Goal: Information Seeking & Learning: Learn about a topic

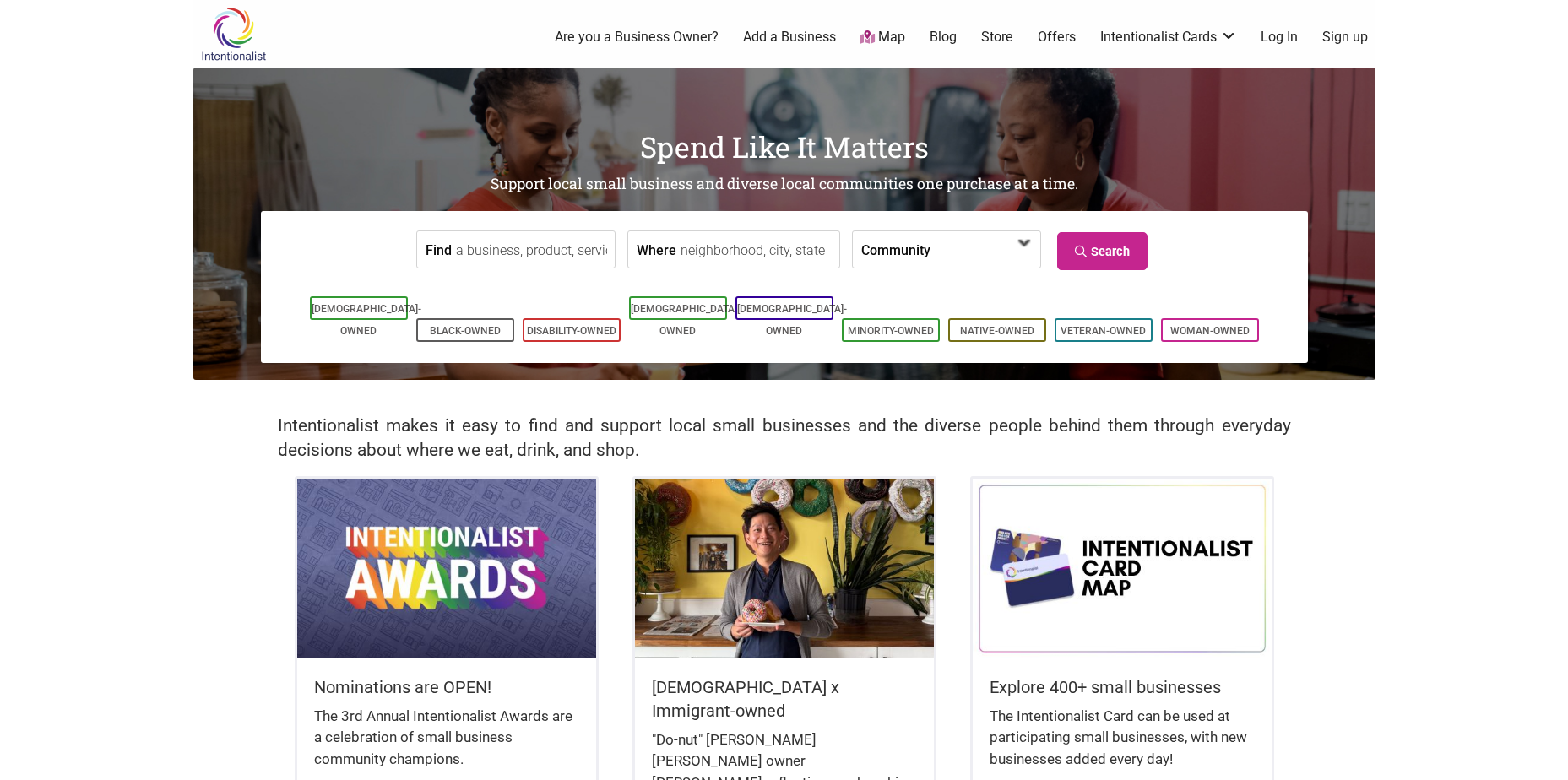
click at [1029, 247] on span at bounding box center [1024, 243] width 27 height 27
click at [1115, 247] on link "Search" at bounding box center [1102, 250] width 91 height 38
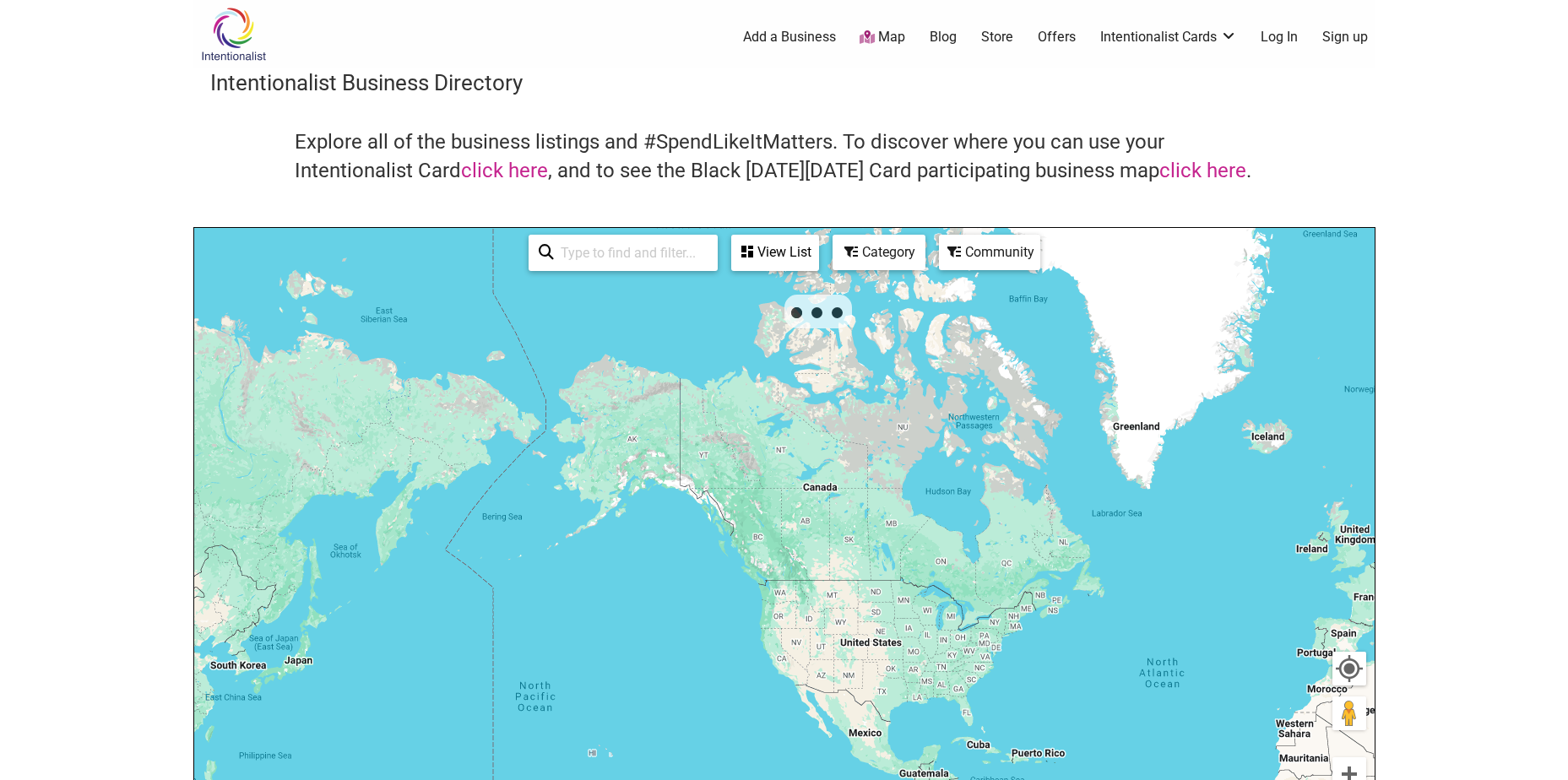
click at [642, 256] on input "search" at bounding box center [631, 253] width 154 height 33
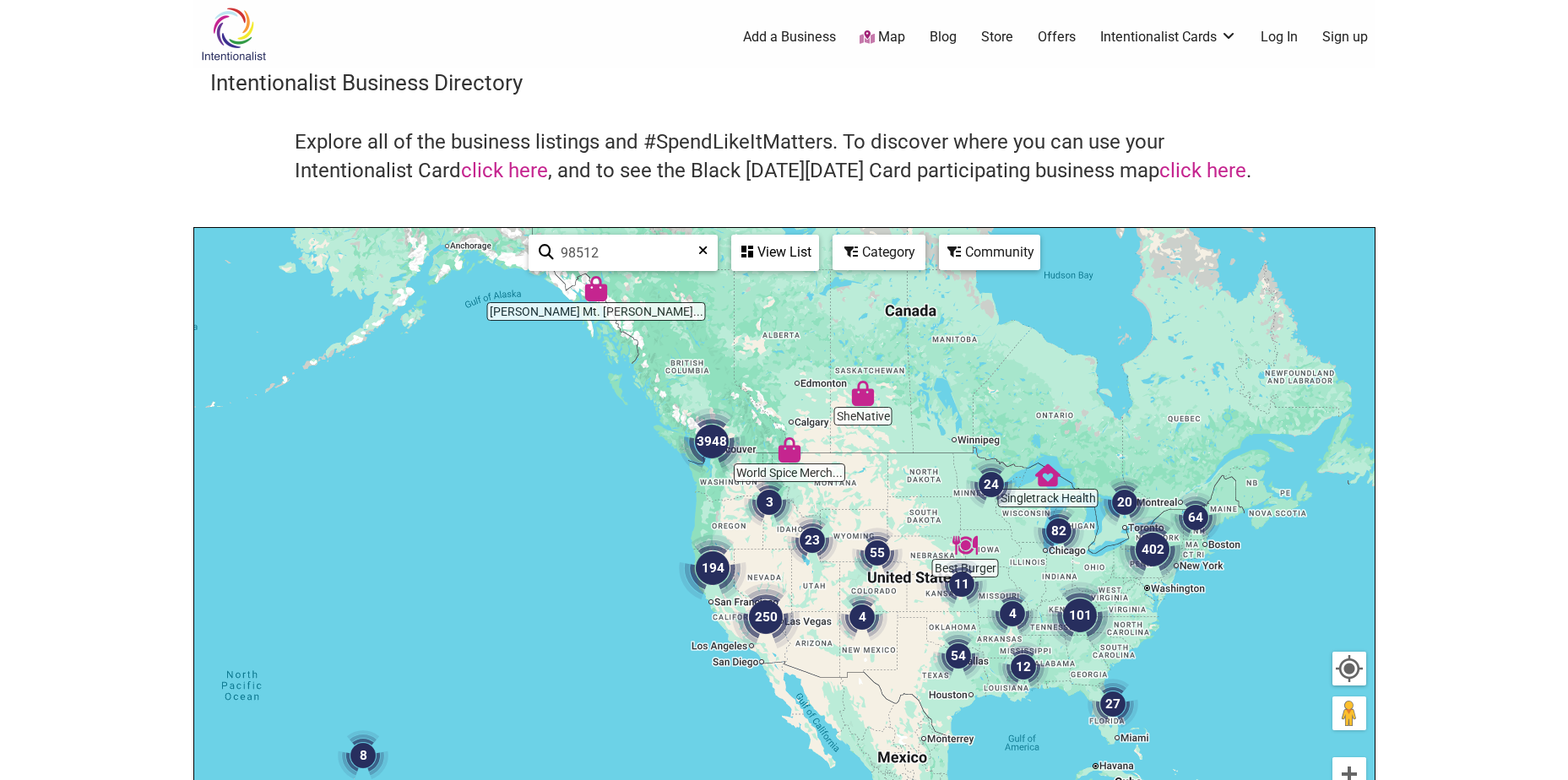
type input "98512"
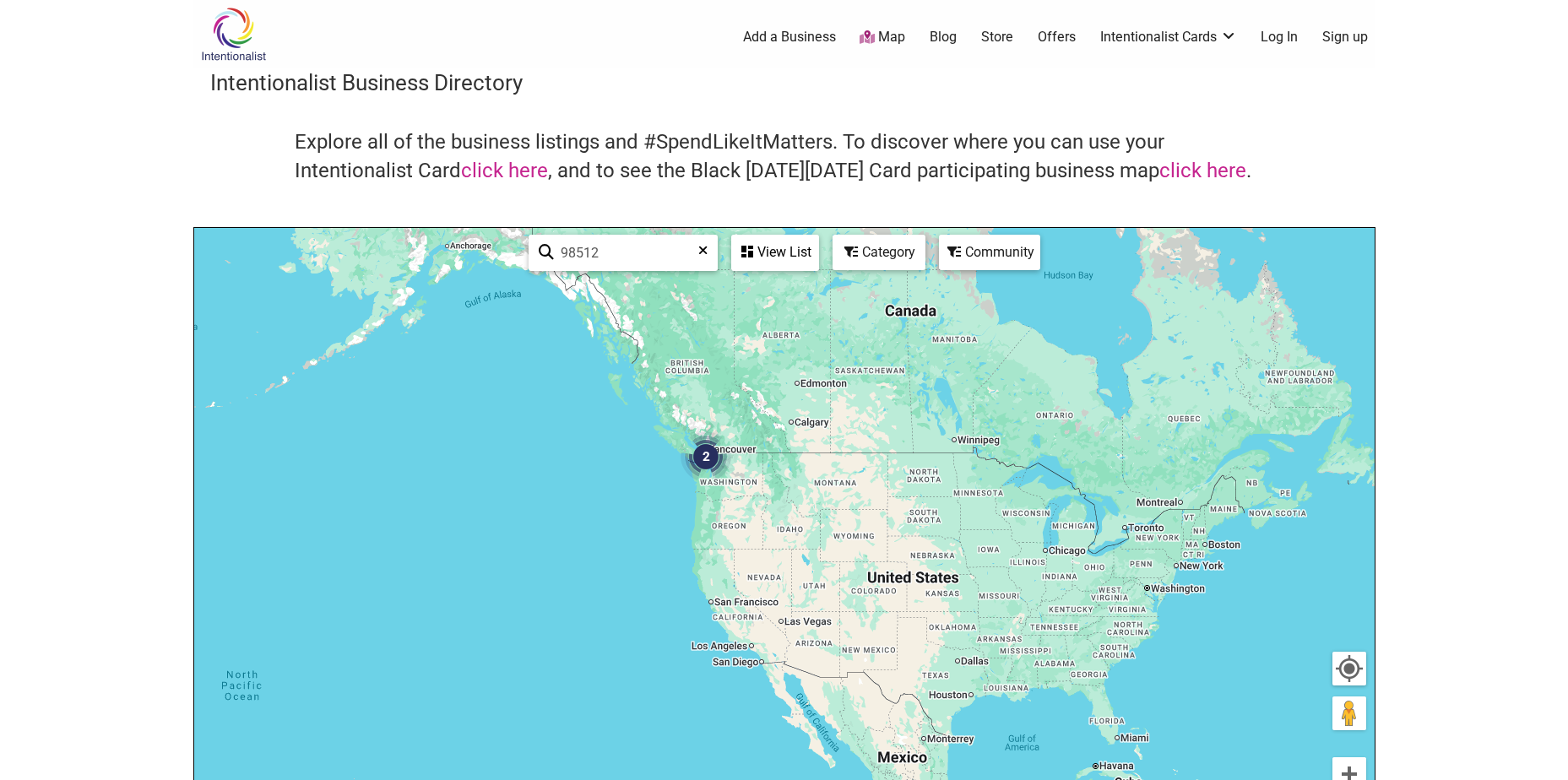
click at [712, 464] on img "2" at bounding box center [706, 456] width 64 height 64
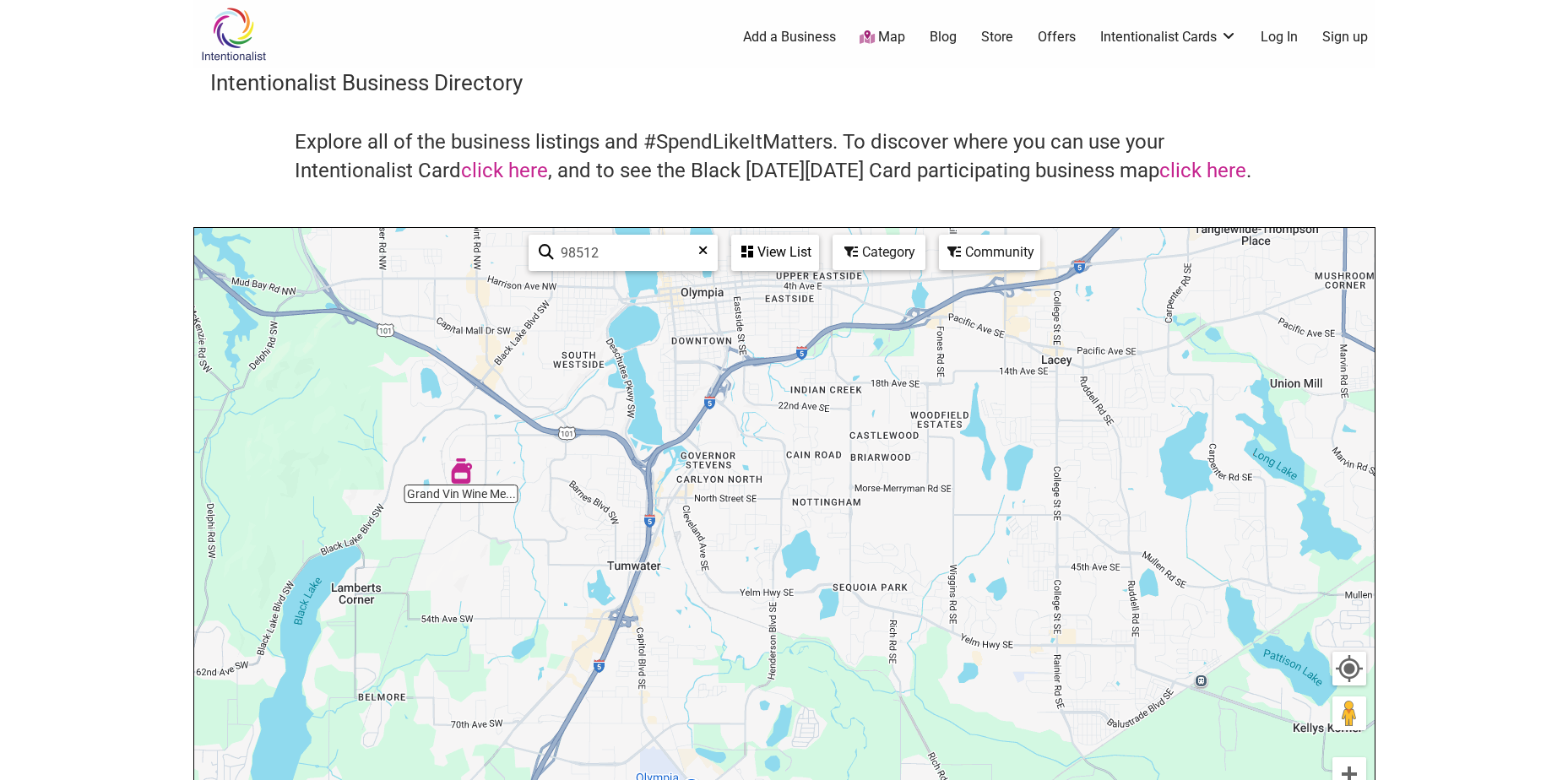
drag, startPoint x: 856, startPoint y: 522, endPoint x: 575, endPoint y: 686, distance: 325.4
click at [575, 686] on div "To navigate, press the arrow keys." at bounding box center [785, 556] width 1181 height 657
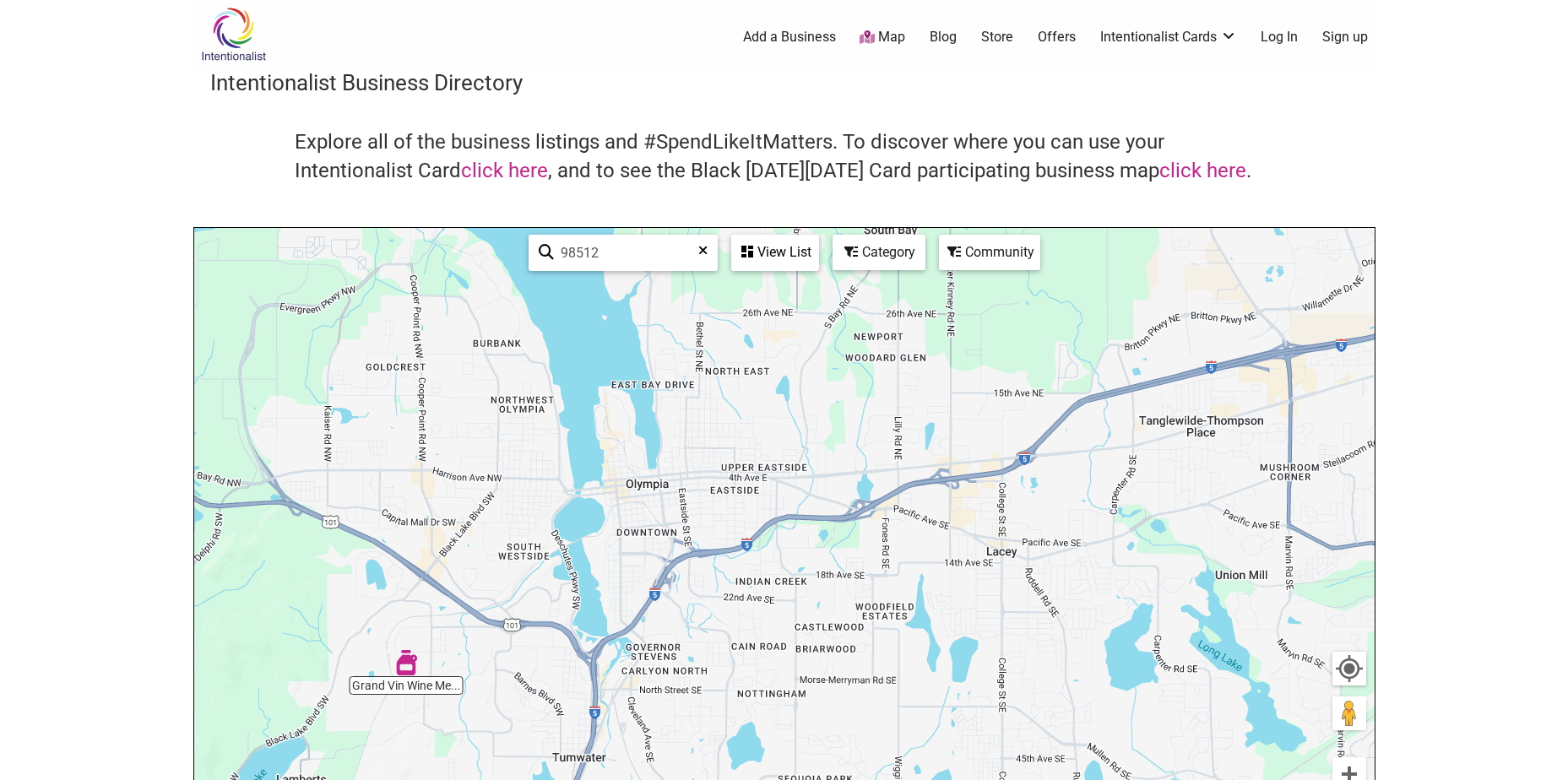
drag, startPoint x: 799, startPoint y: 445, endPoint x: 756, endPoint y: 635, distance: 194.8
click at [756, 635] on div "To navigate, press the arrow keys." at bounding box center [785, 556] width 1181 height 657
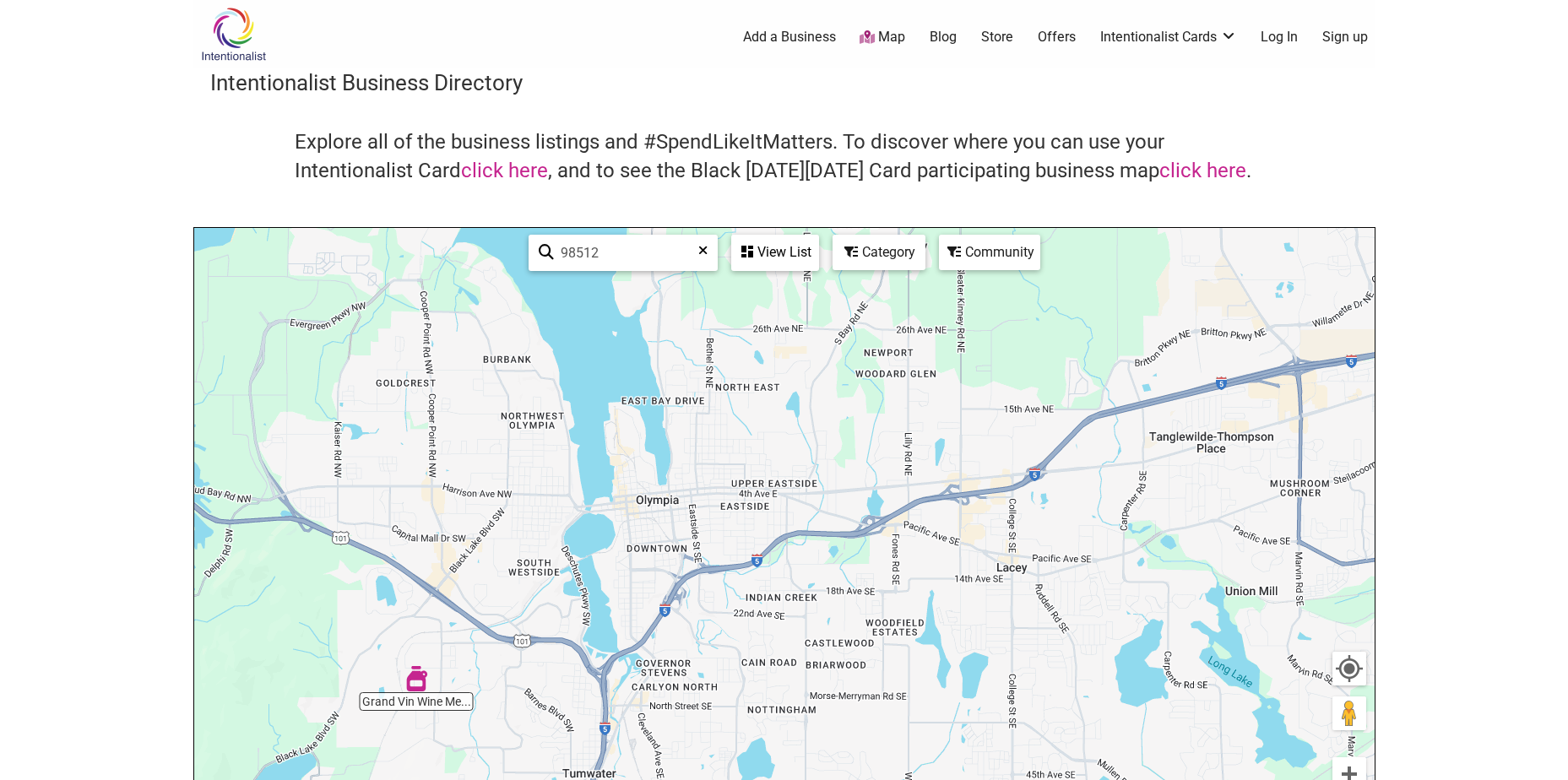
click at [818, 252] on div "Category" at bounding box center [775, 252] width 84 height 32
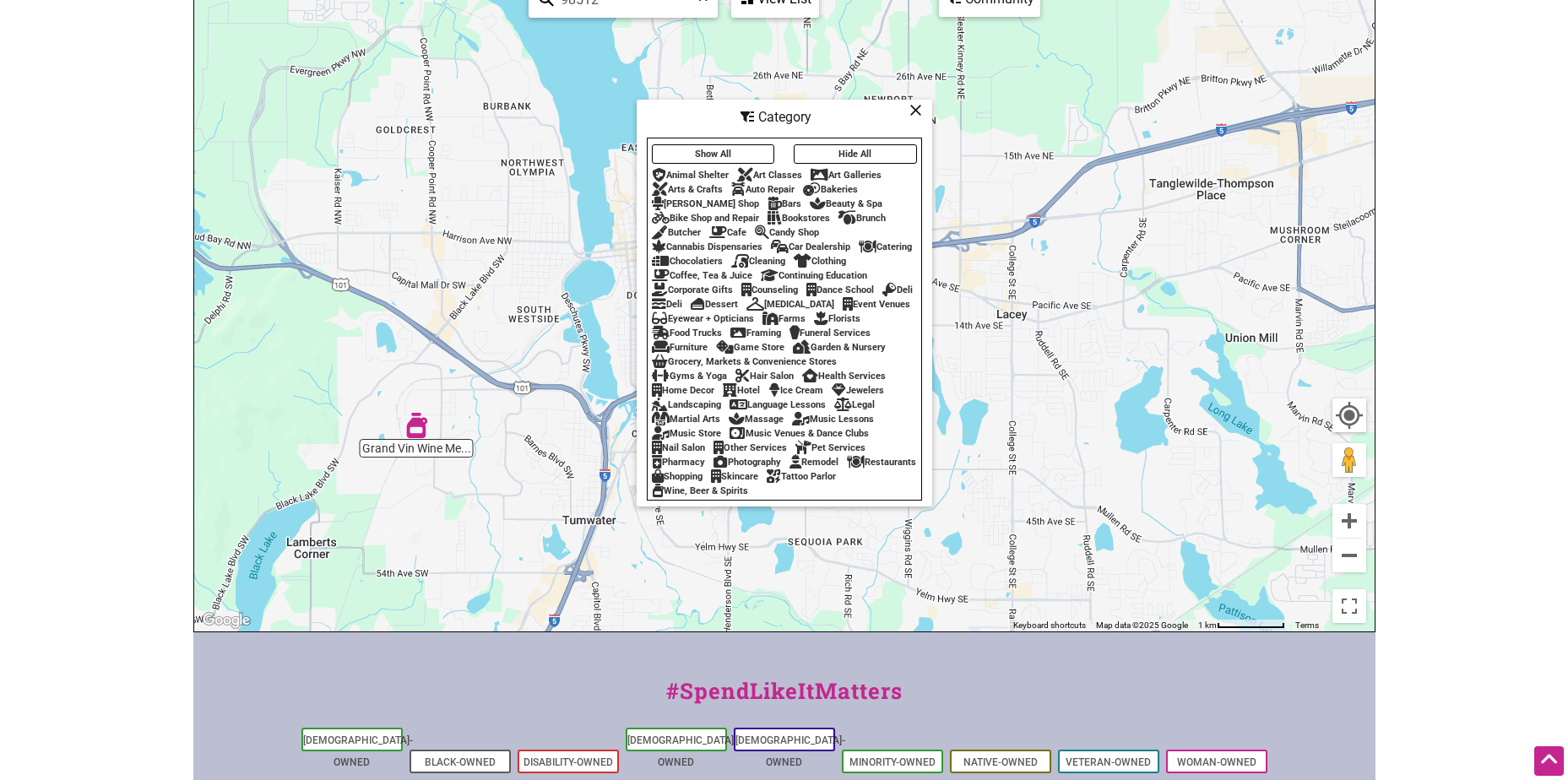
scroll to position [169, 0]
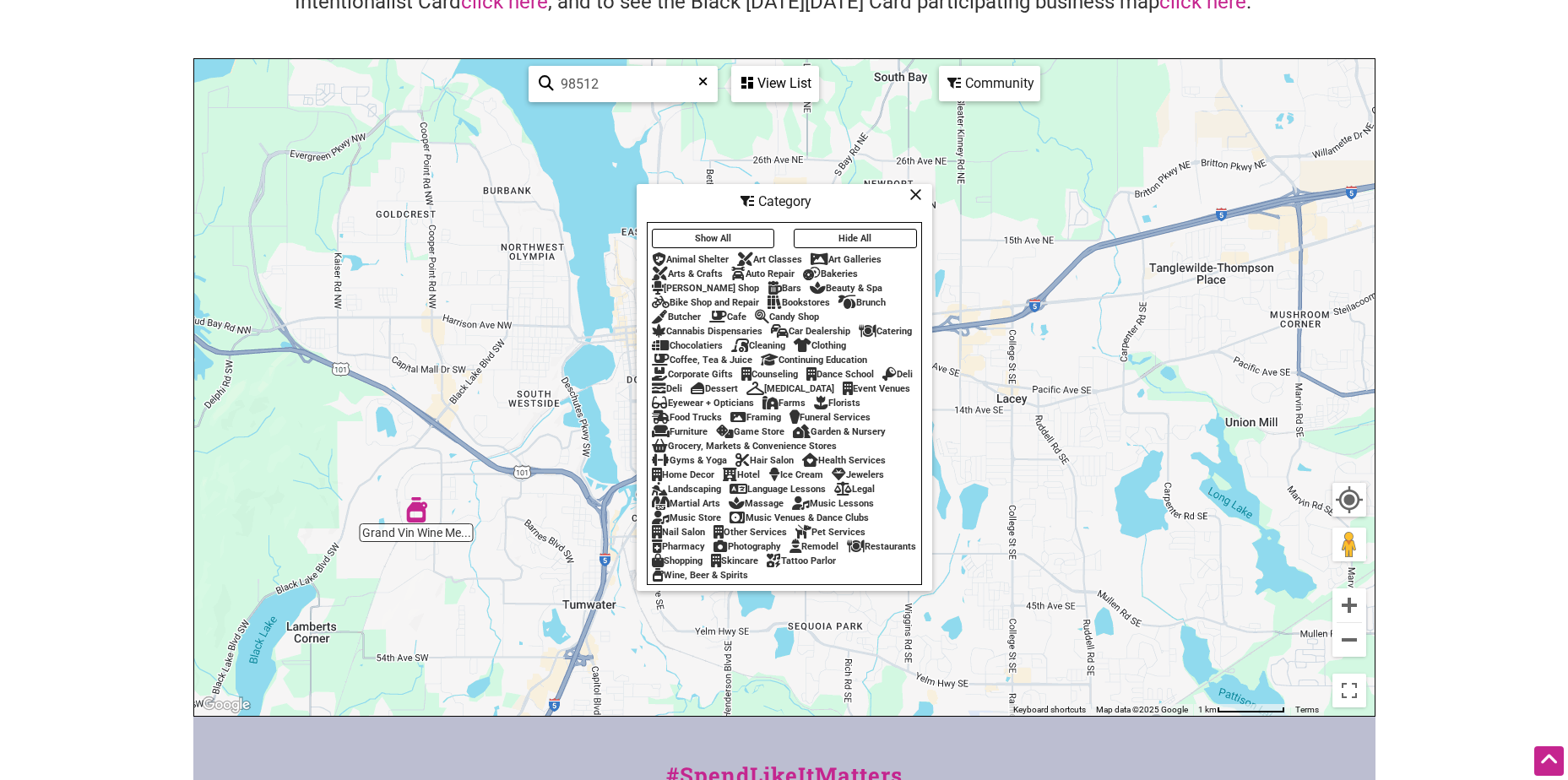
click at [847, 552] on div "Restaurants" at bounding box center [882, 546] width 70 height 11
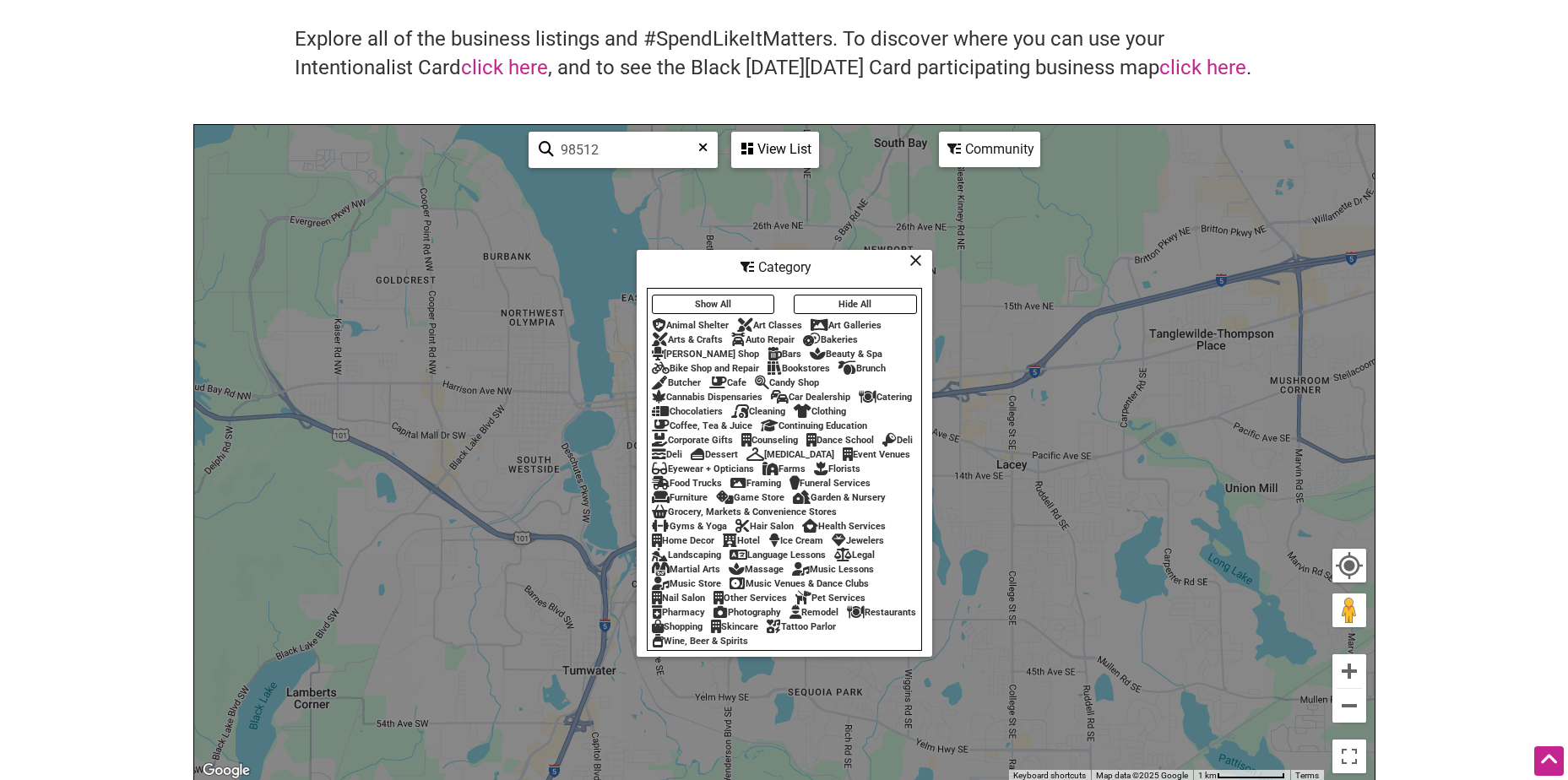
scroll to position [85, 0]
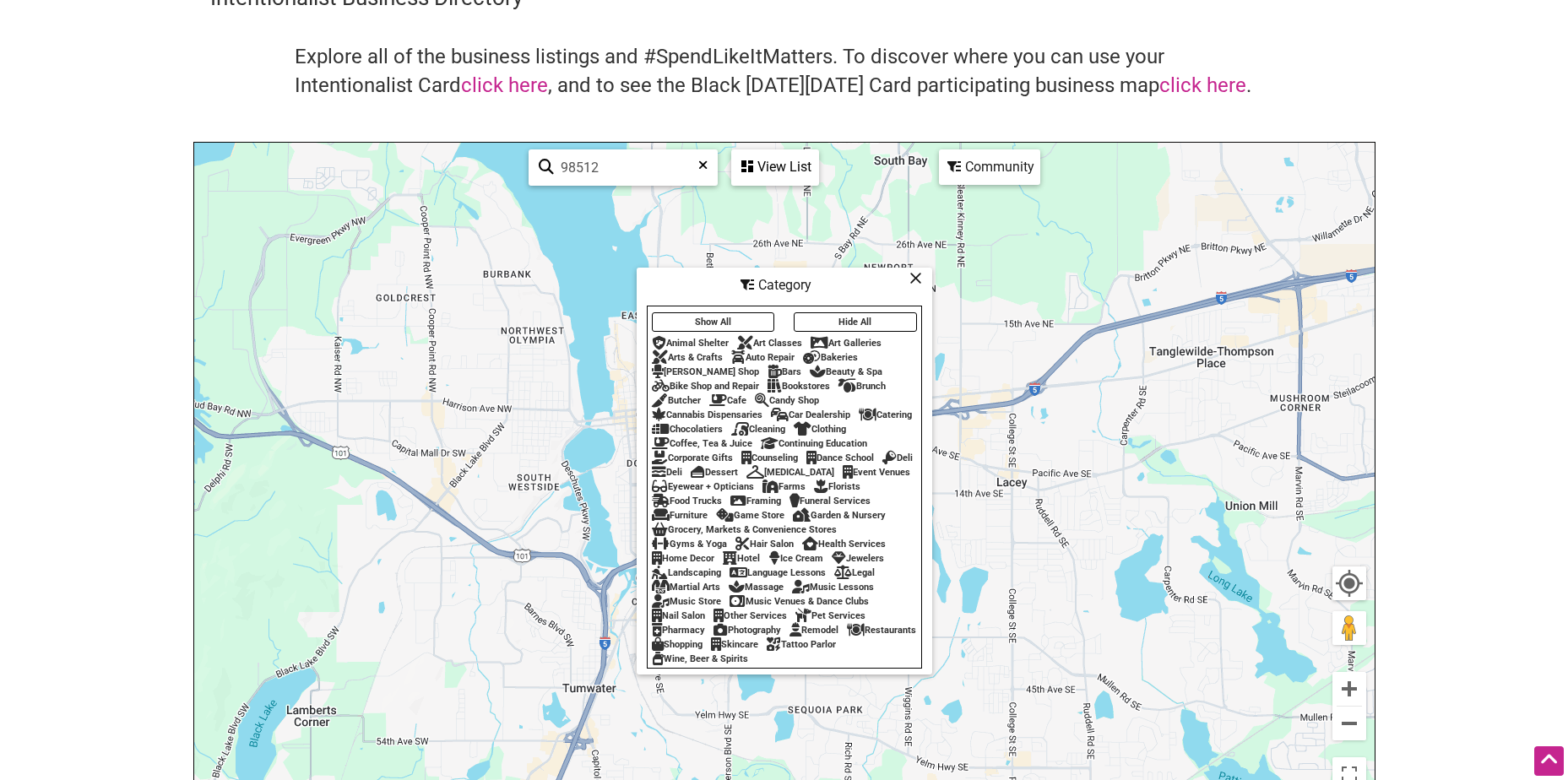
click at [847, 631] on icon at bounding box center [856, 630] width 17 height 1
click at [917, 278] on icon at bounding box center [916, 278] width 13 height 1
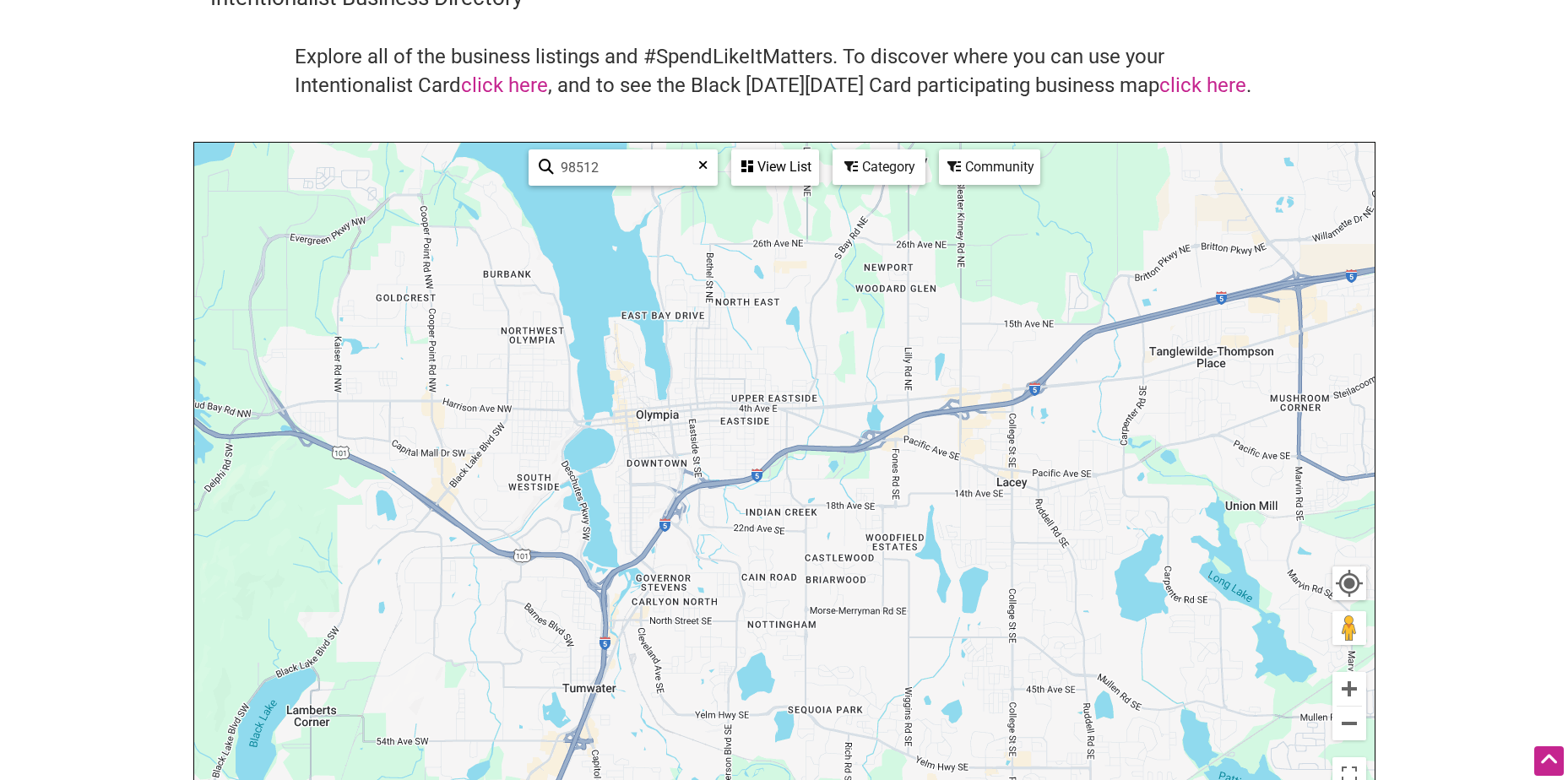
click at [784, 173] on div "View List" at bounding box center [775, 167] width 84 height 32
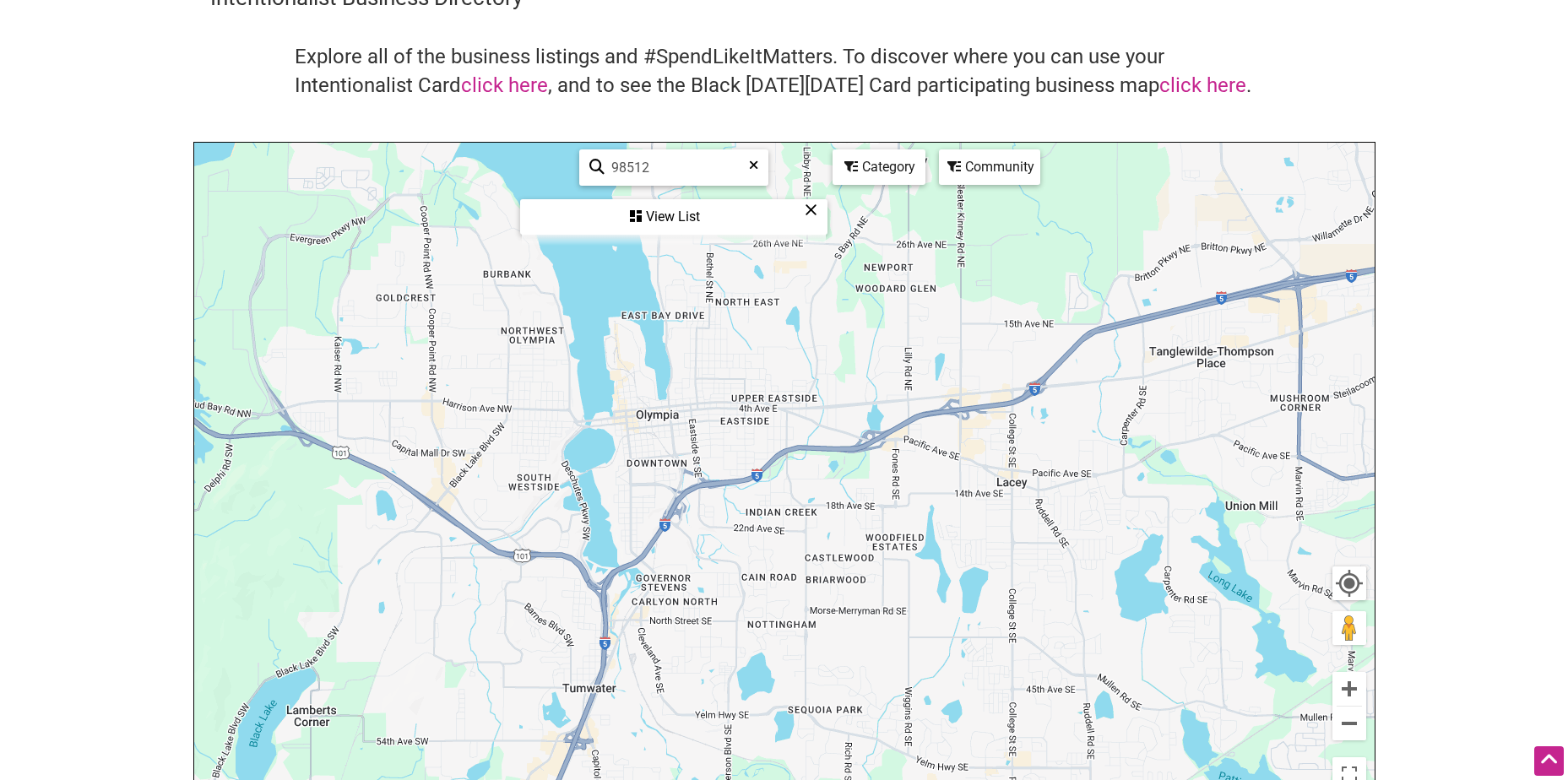
click at [682, 223] on div "View List" at bounding box center [674, 216] width 304 height 32
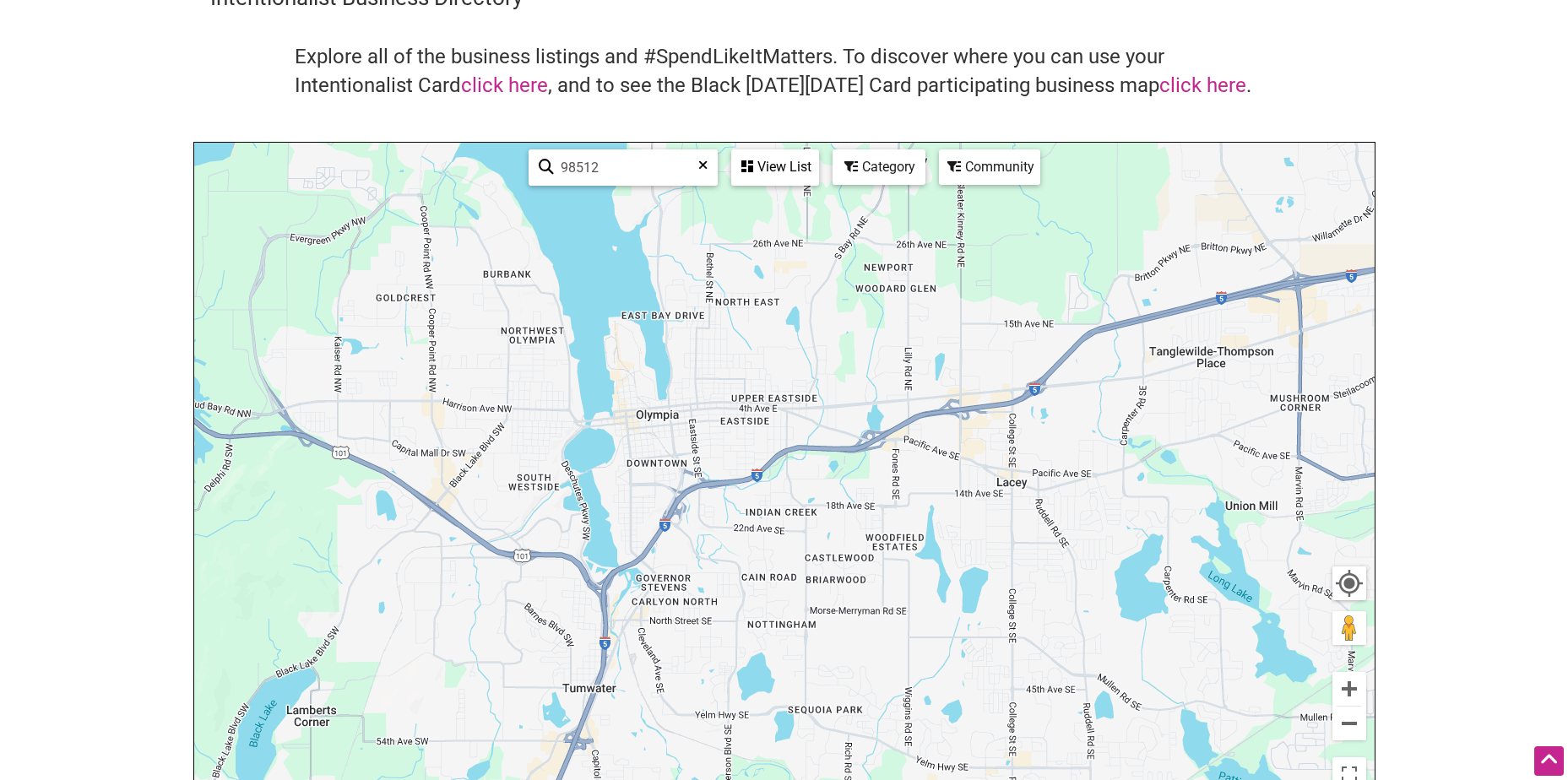
scroll to position [508, 0]
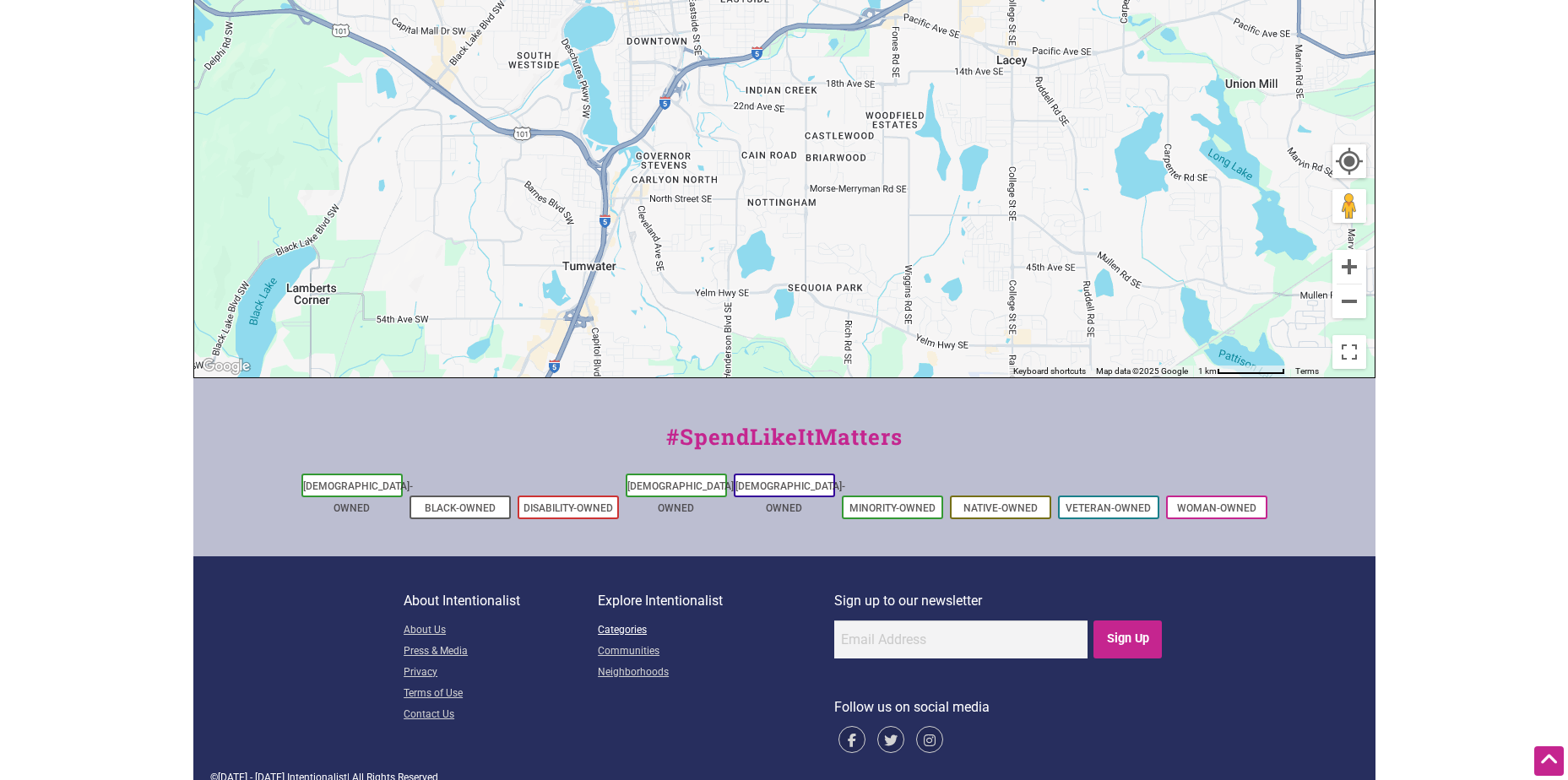
click at [635, 621] on link "Categories" at bounding box center [716, 631] width 237 height 21
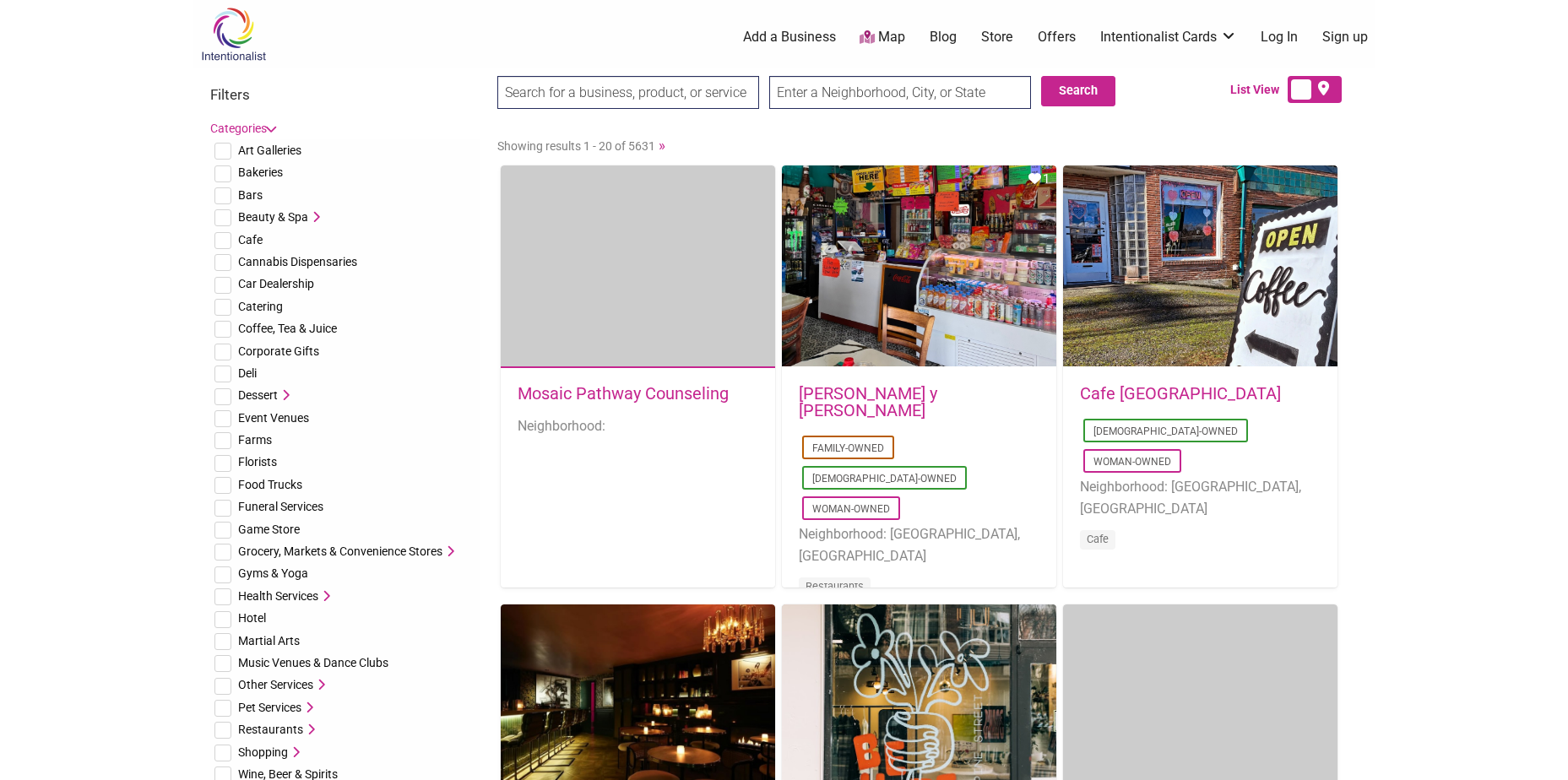
scroll to position [423, 0]
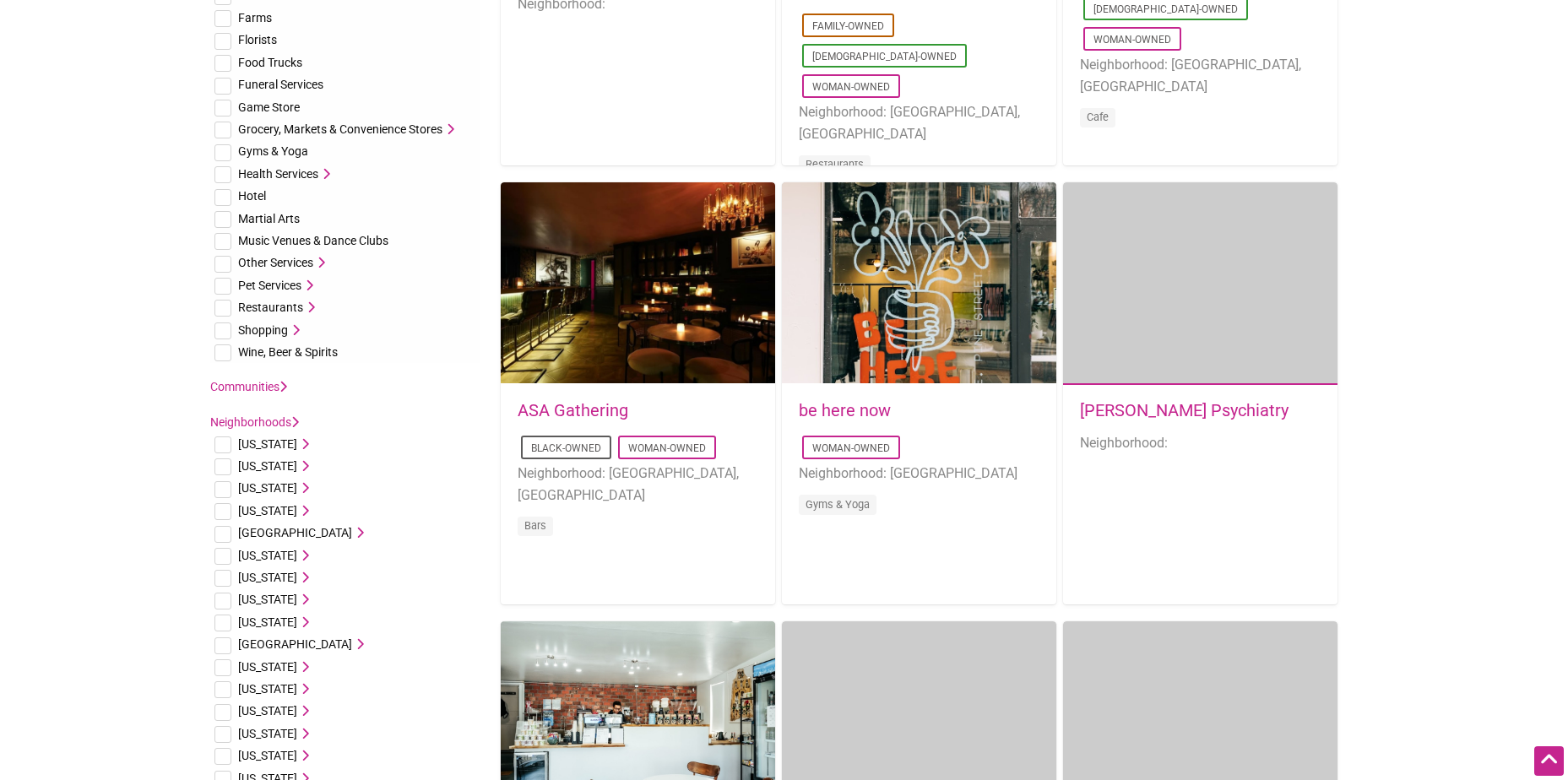
click at [229, 305] on input "checkbox" at bounding box center [223, 308] width 17 height 16
checkbox input "true"
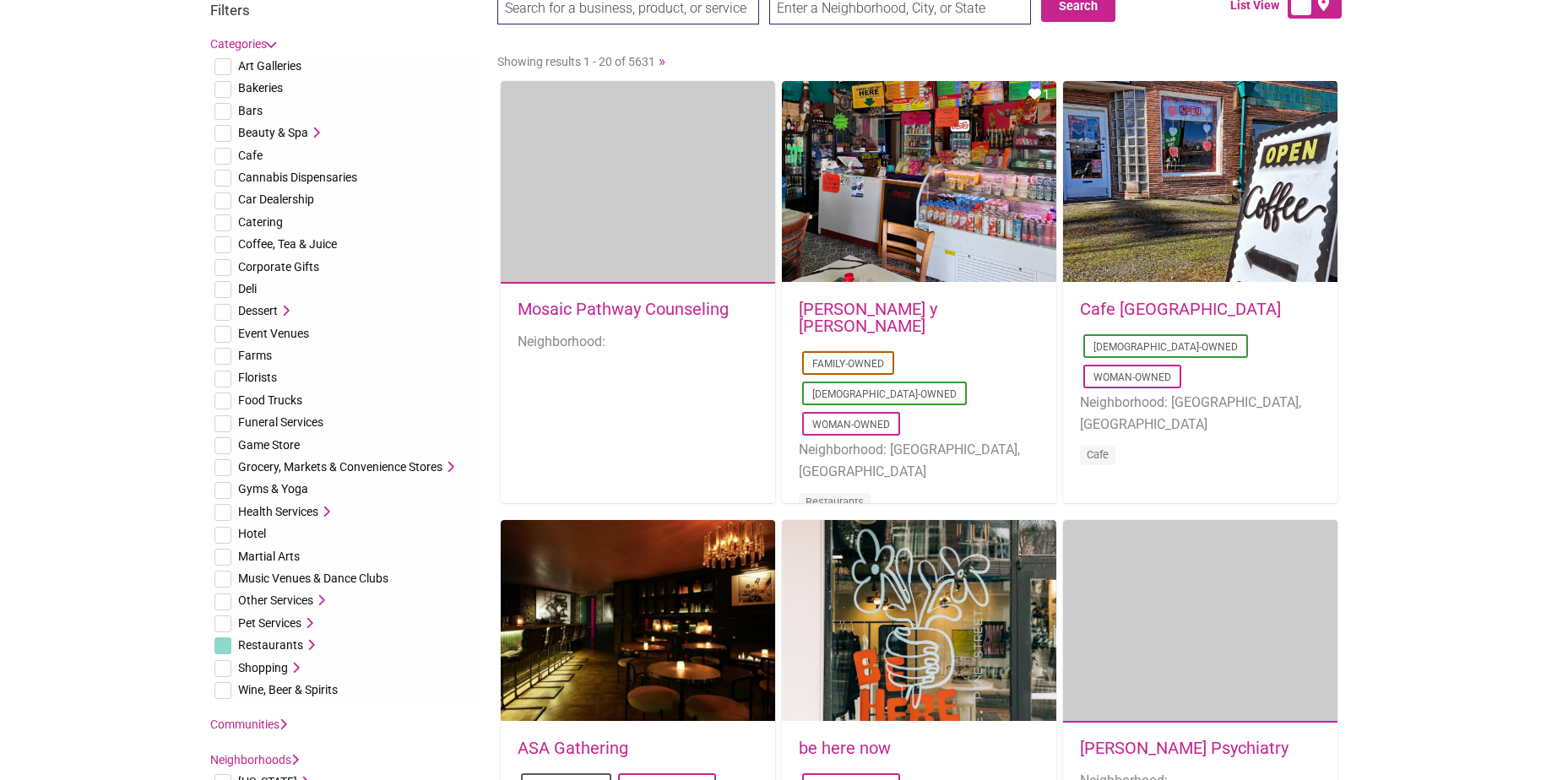
scroll to position [0, 0]
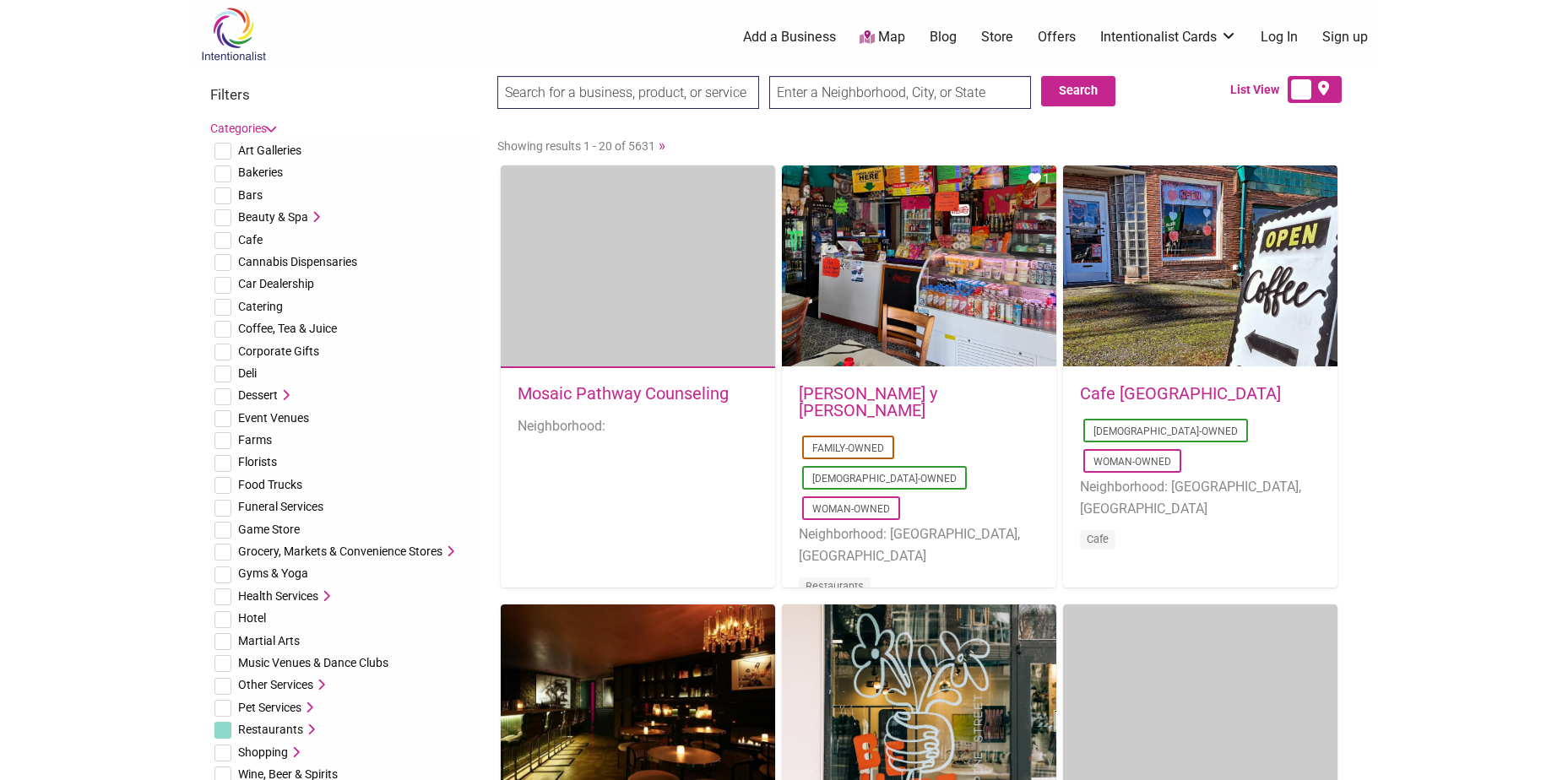
click at [842, 85] on input "text" at bounding box center [900, 93] width 262 height 33
type input "Olympia, WA, USA"
click at [1072, 96] on button "Search" at bounding box center [1078, 91] width 74 height 30
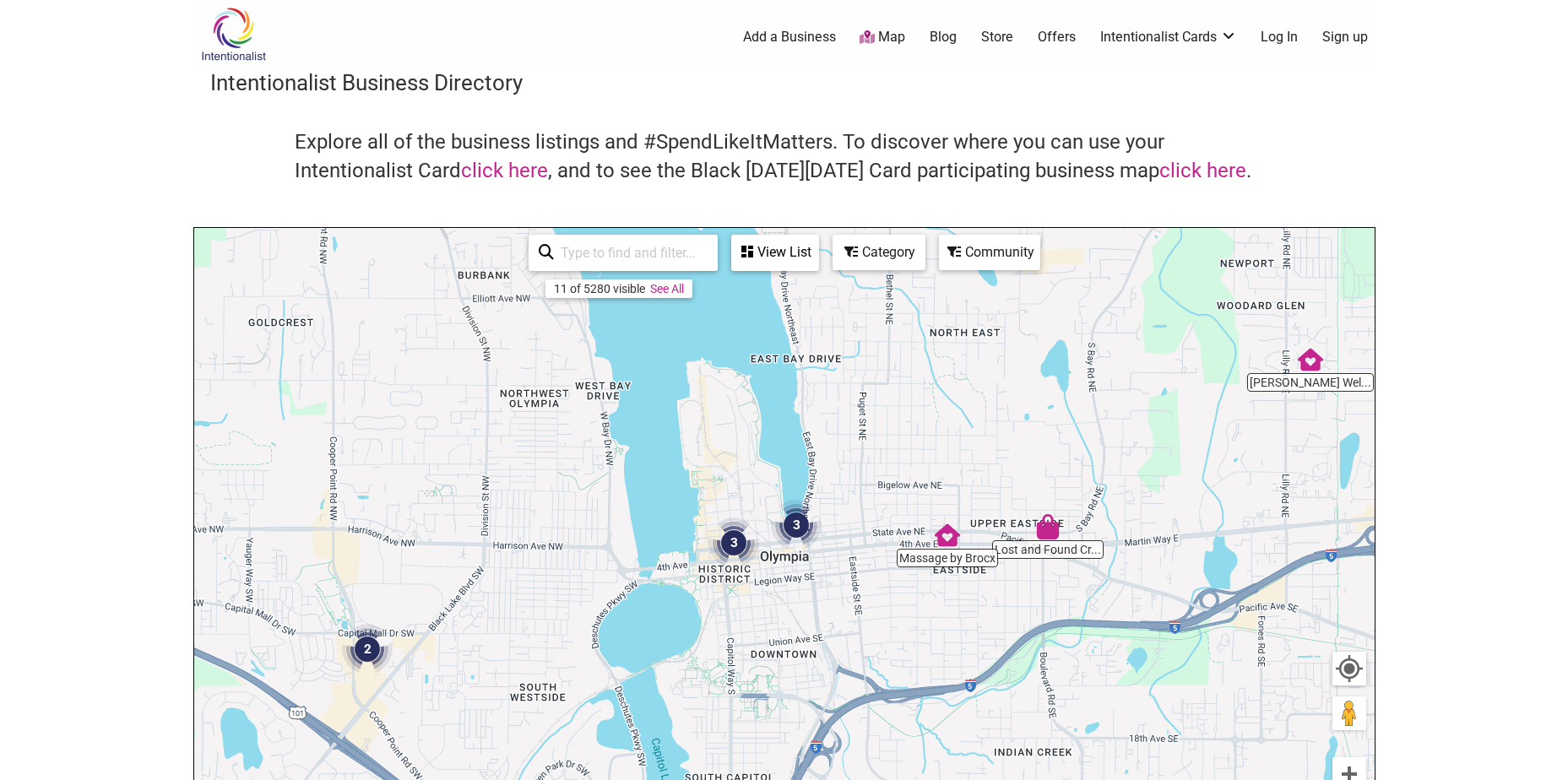
click at [736, 545] on img "3" at bounding box center [734, 543] width 64 height 64
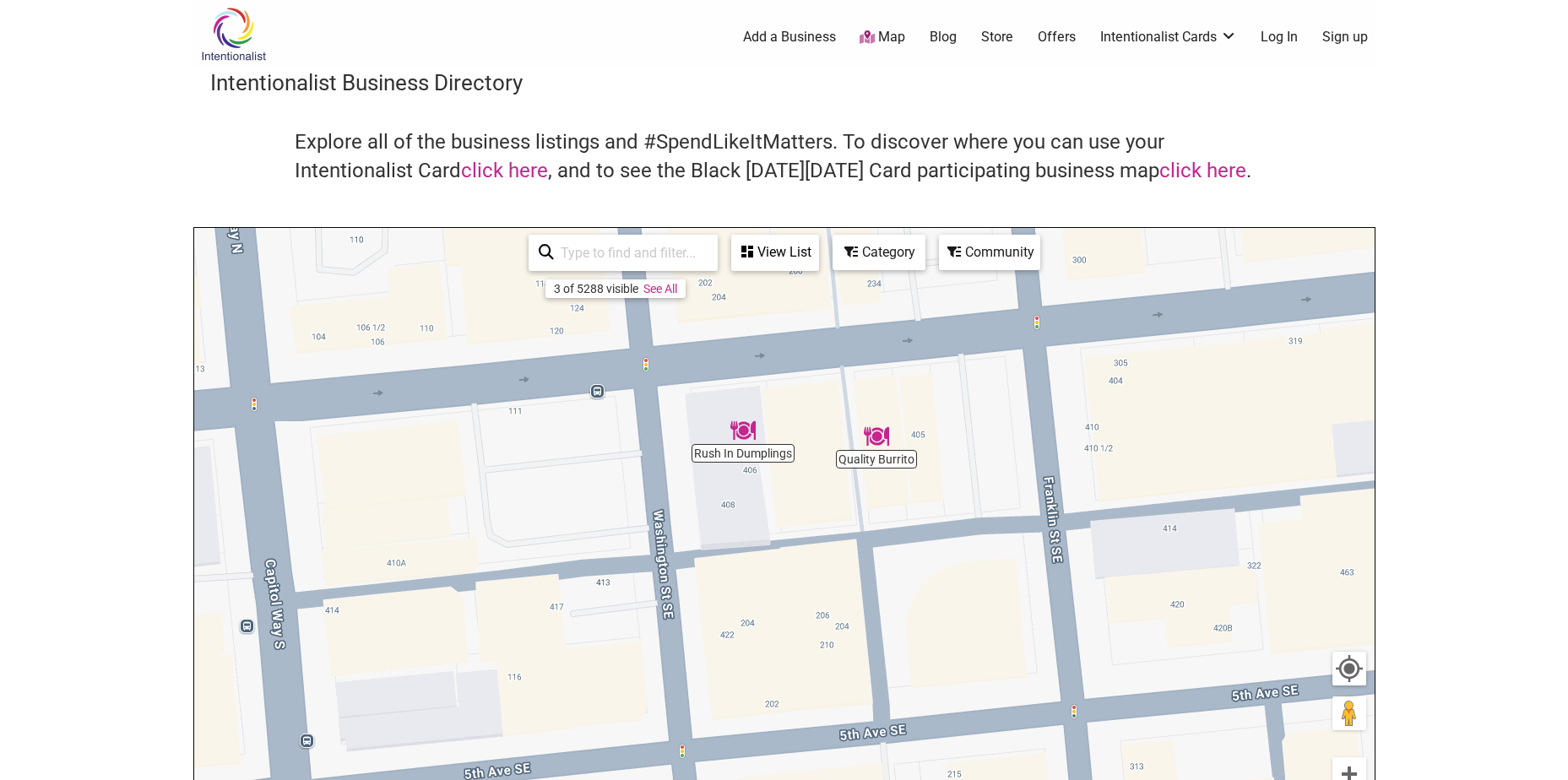
drag, startPoint x: 1072, startPoint y: 443, endPoint x: 829, endPoint y: 625, distance: 303.6
click at [829, 625] on div "To navigate, press the arrow keys." at bounding box center [785, 556] width 1181 height 657
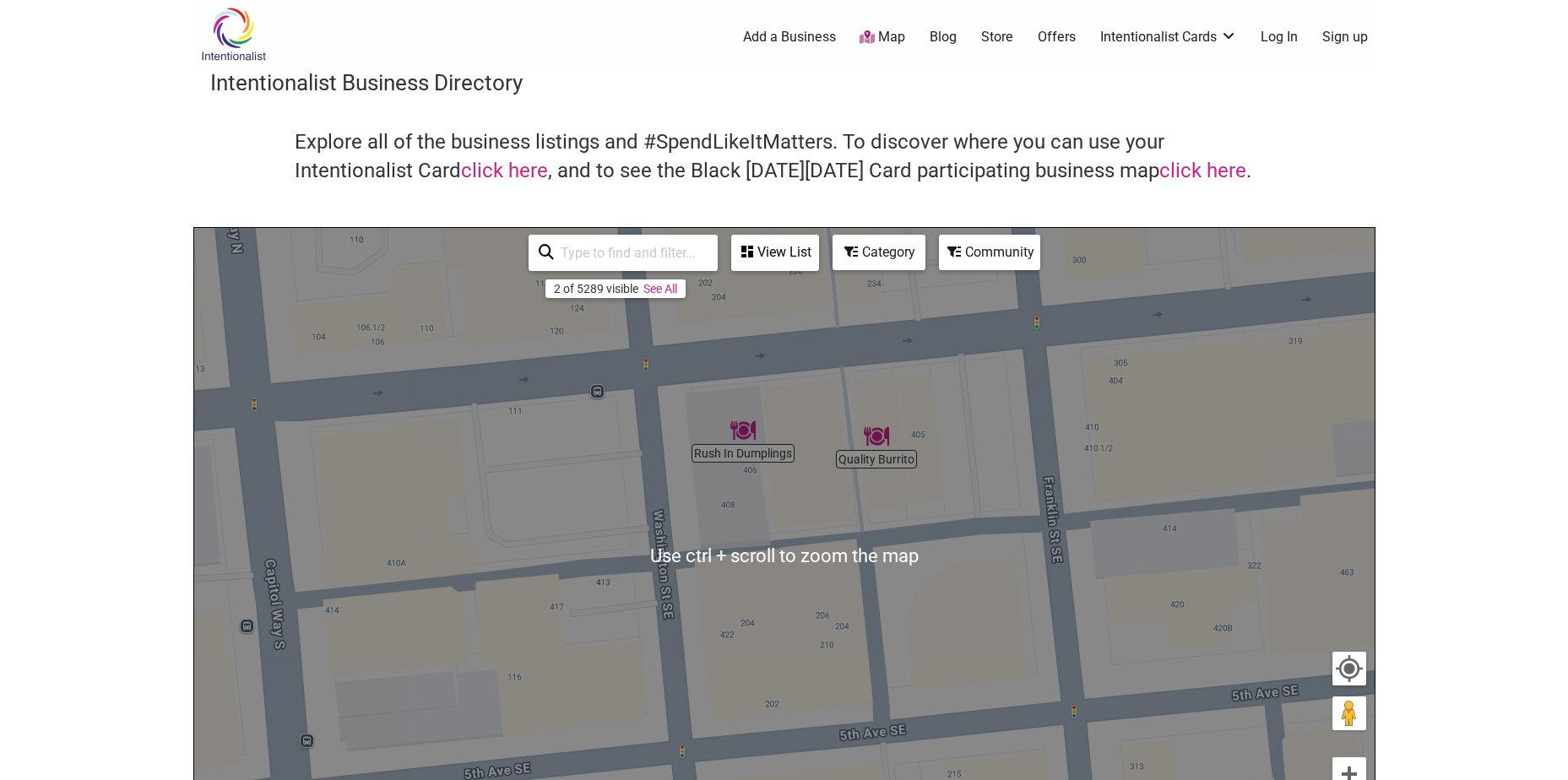
scroll to position [84, 0]
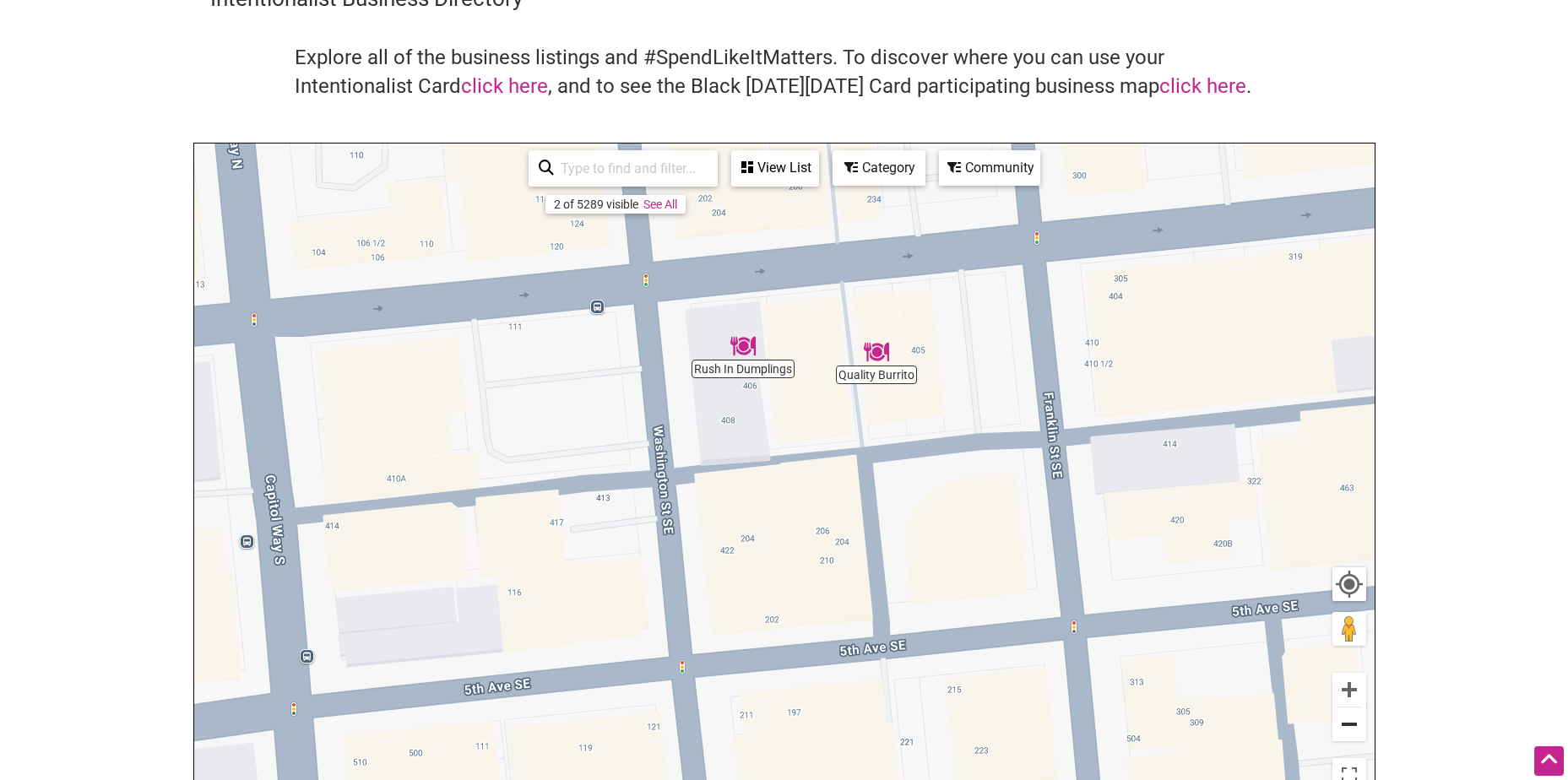
click at [1353, 730] on button "Zoom out" at bounding box center [1349, 724] width 34 height 34
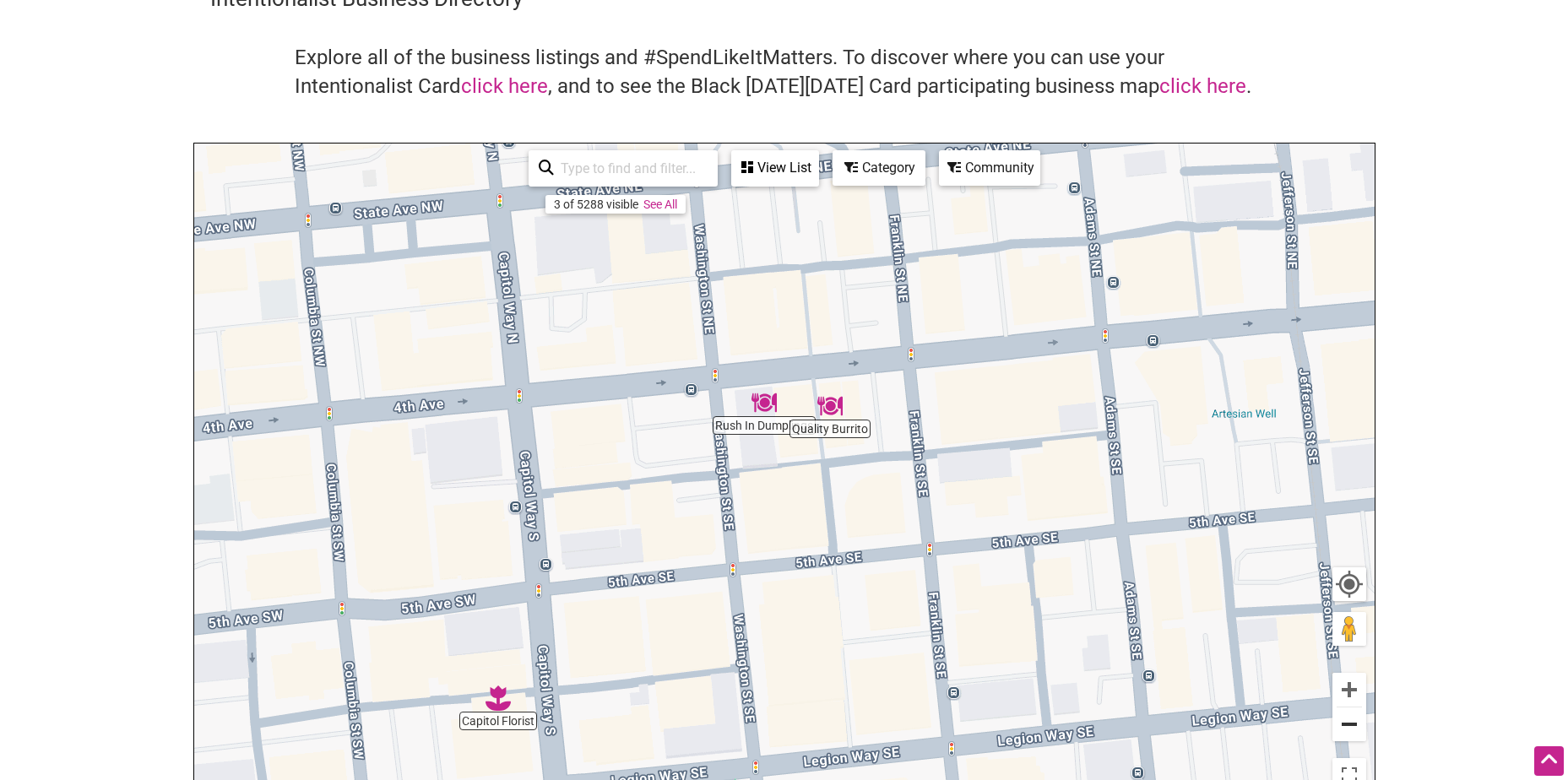
click at [1354, 725] on button "Zoom out" at bounding box center [1349, 724] width 34 height 34
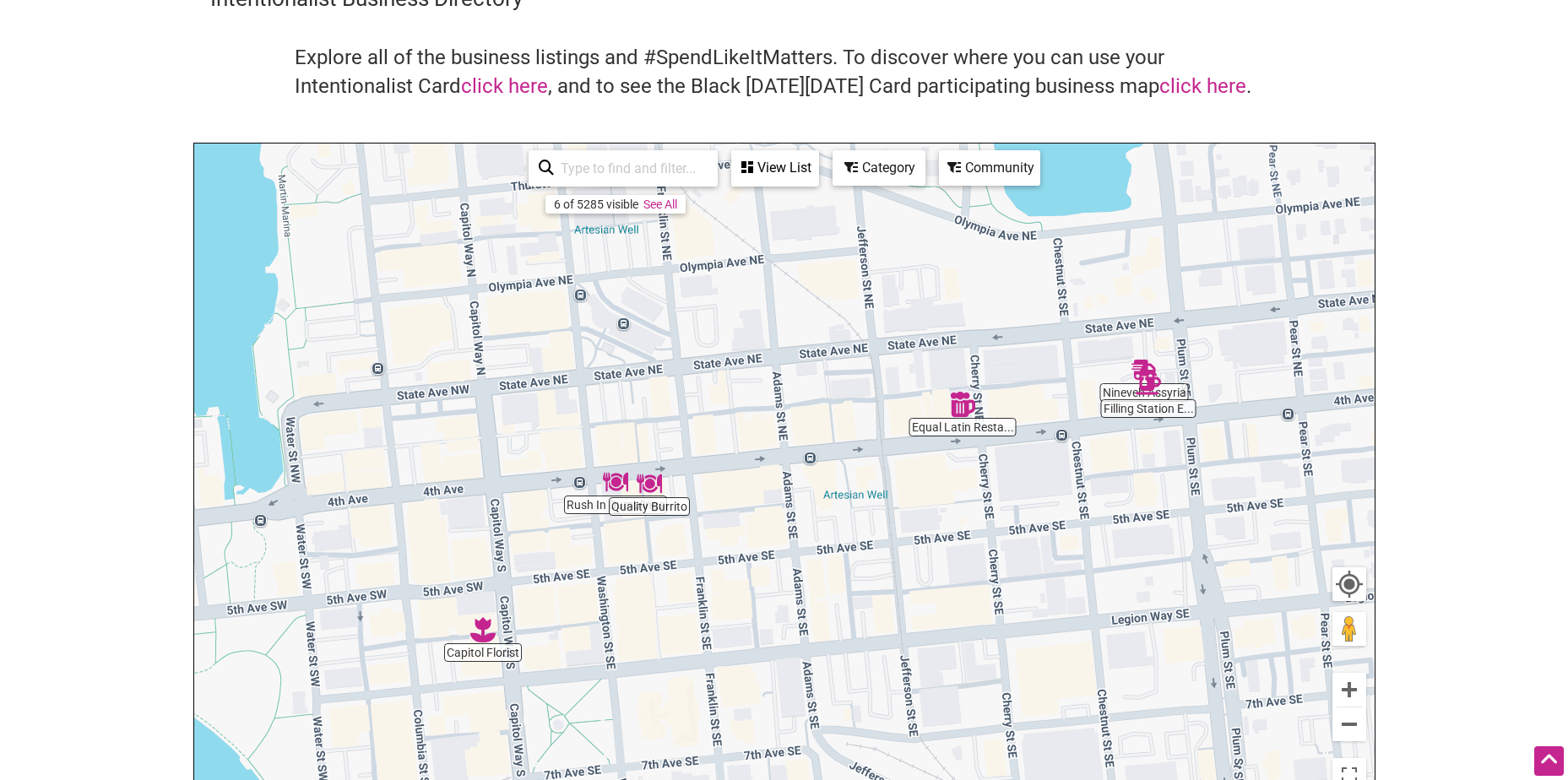
drag, startPoint x: 1044, startPoint y: 637, endPoint x: 882, endPoint y: 688, distance: 169.8
click at [882, 688] on div "To navigate, press the arrow keys." at bounding box center [785, 472] width 1181 height 657
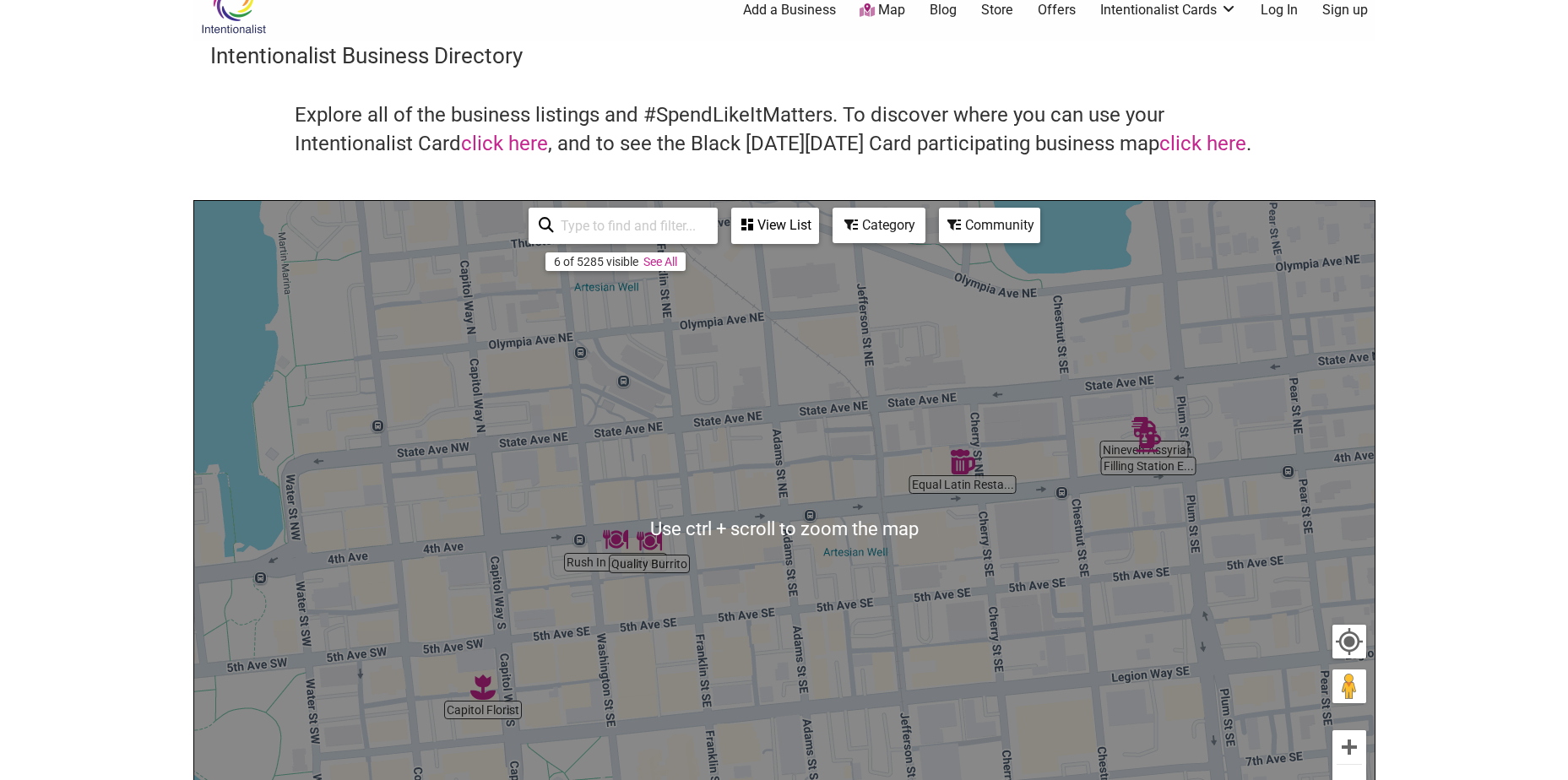
scroll to position [0, 0]
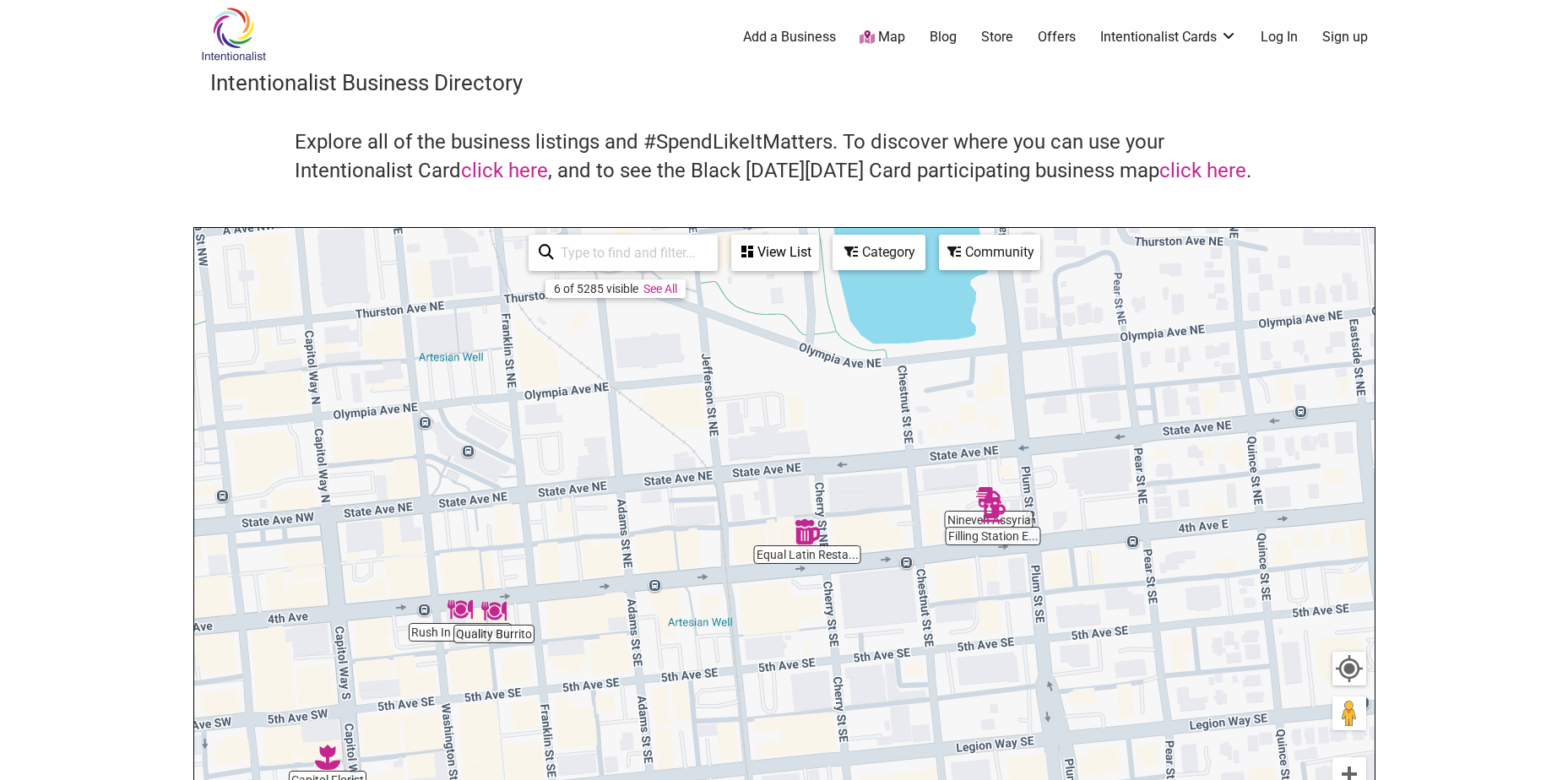
drag, startPoint x: 1179, startPoint y: 582, endPoint x: 1021, endPoint y: 625, distance: 163.7
click at [1021, 625] on div "To navigate, press the arrow keys." at bounding box center [785, 556] width 1181 height 657
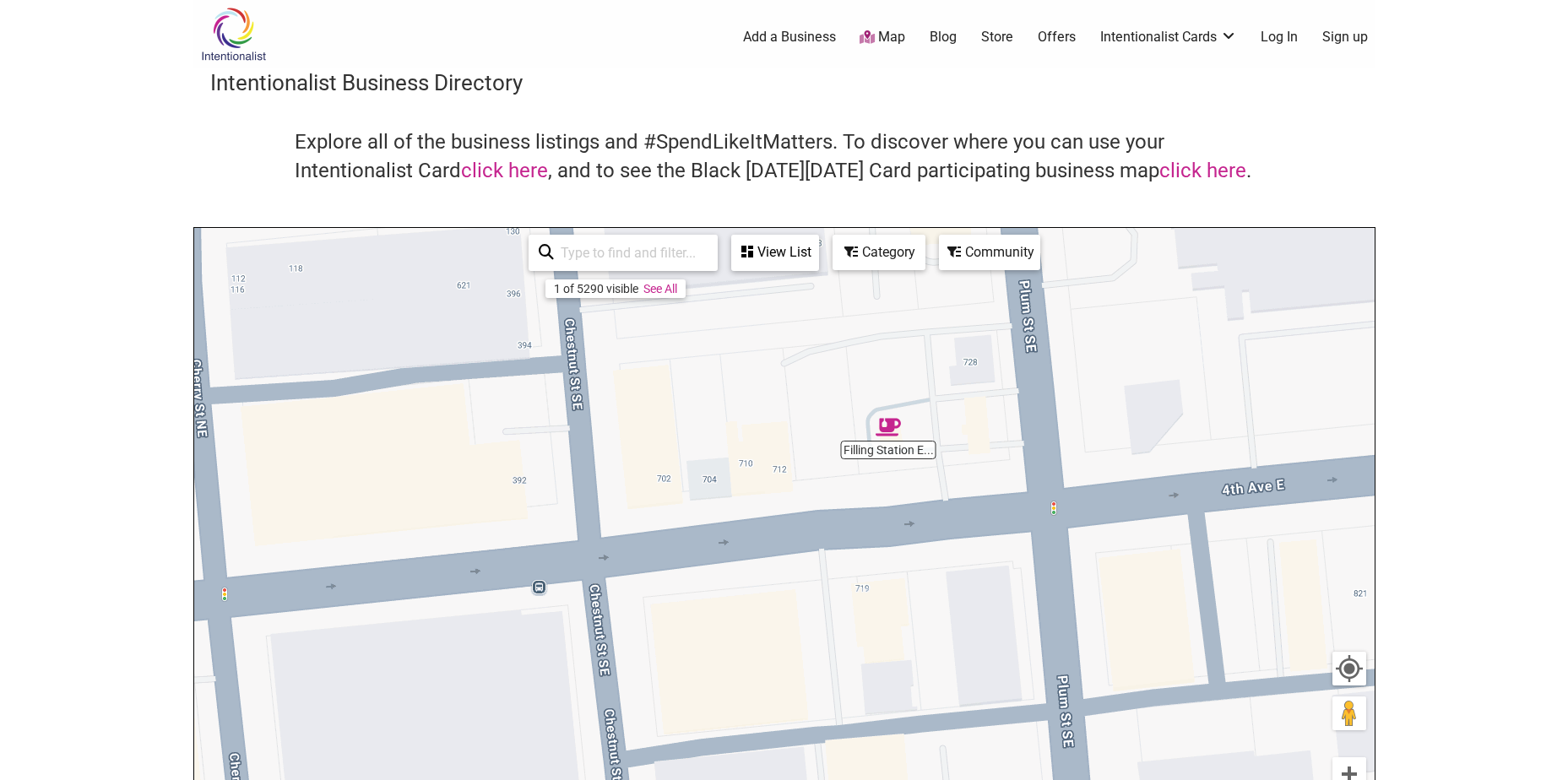
drag, startPoint x: 948, startPoint y: 527, endPoint x: 933, endPoint y: 705, distance: 178.6
click at [933, 705] on div "To navigate, press the arrow keys." at bounding box center [785, 556] width 1181 height 657
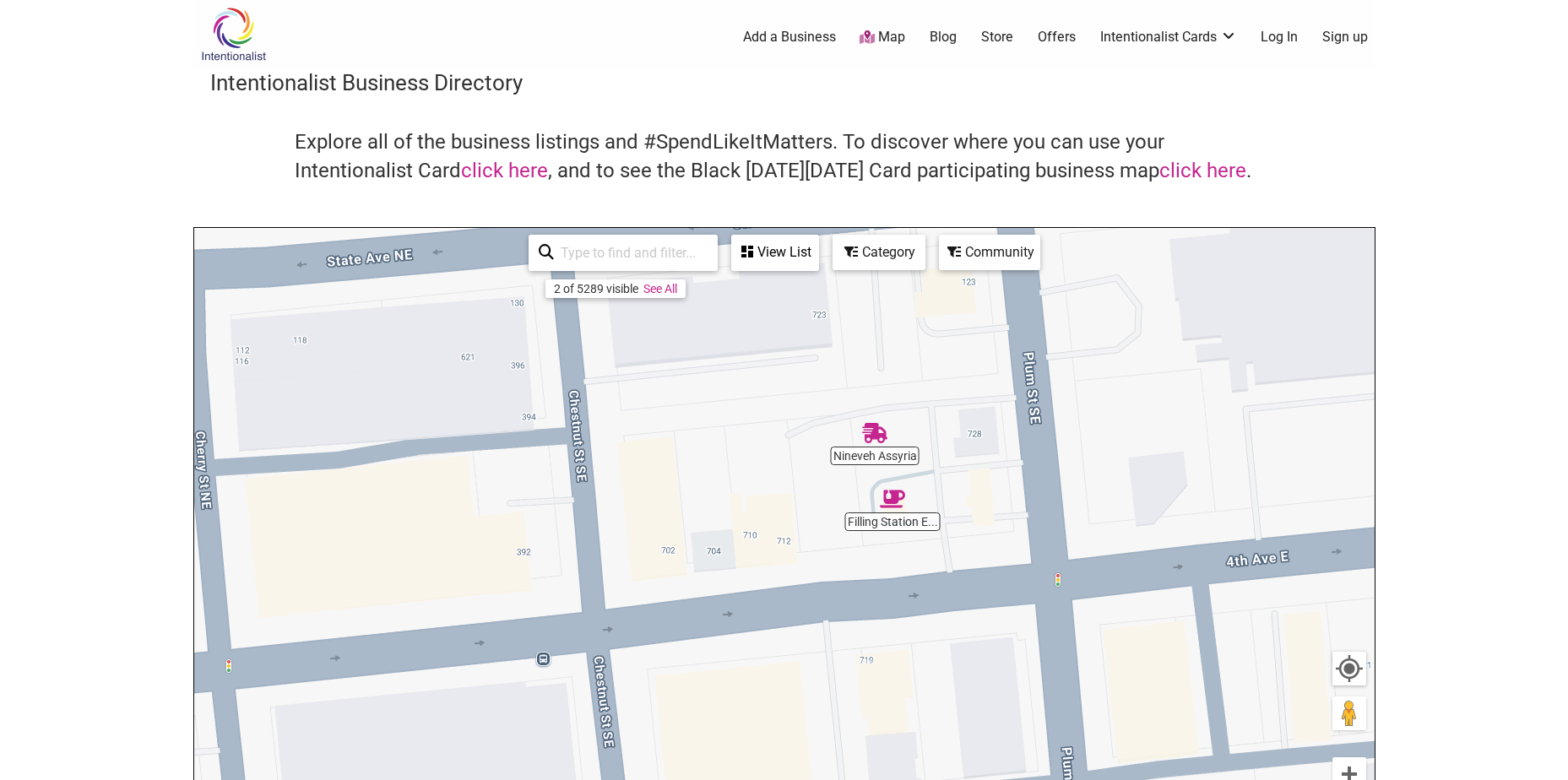
drag, startPoint x: 967, startPoint y: 401, endPoint x: 971, endPoint y: 474, distance: 73.1
click at [971, 474] on div "To navigate, press the arrow keys." at bounding box center [785, 556] width 1181 height 657
click at [818, 249] on div "Category" at bounding box center [775, 252] width 84 height 32
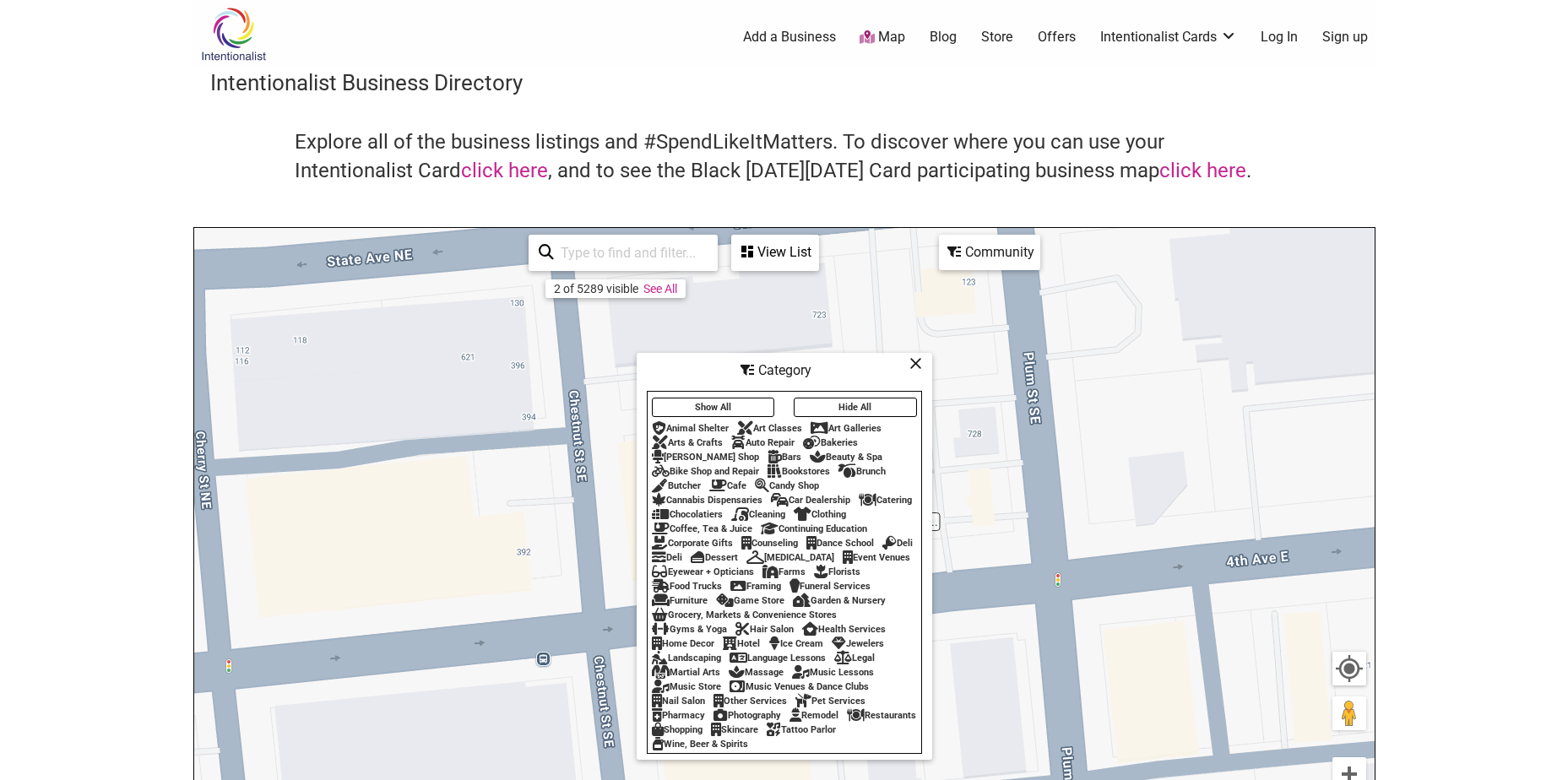
click at [847, 721] on div "Restaurants" at bounding box center [882, 716] width 70 height 11
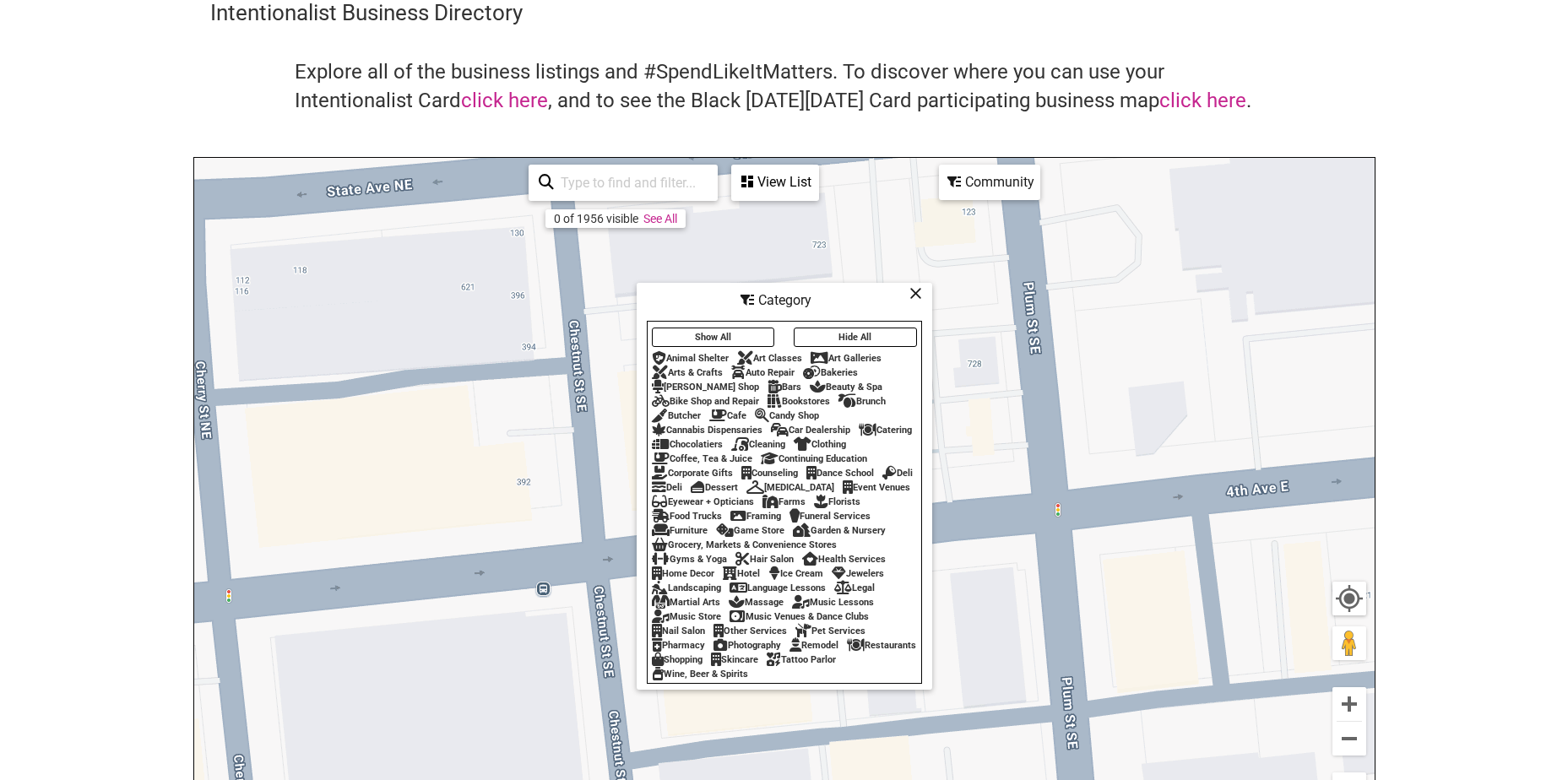
scroll to position [84, 0]
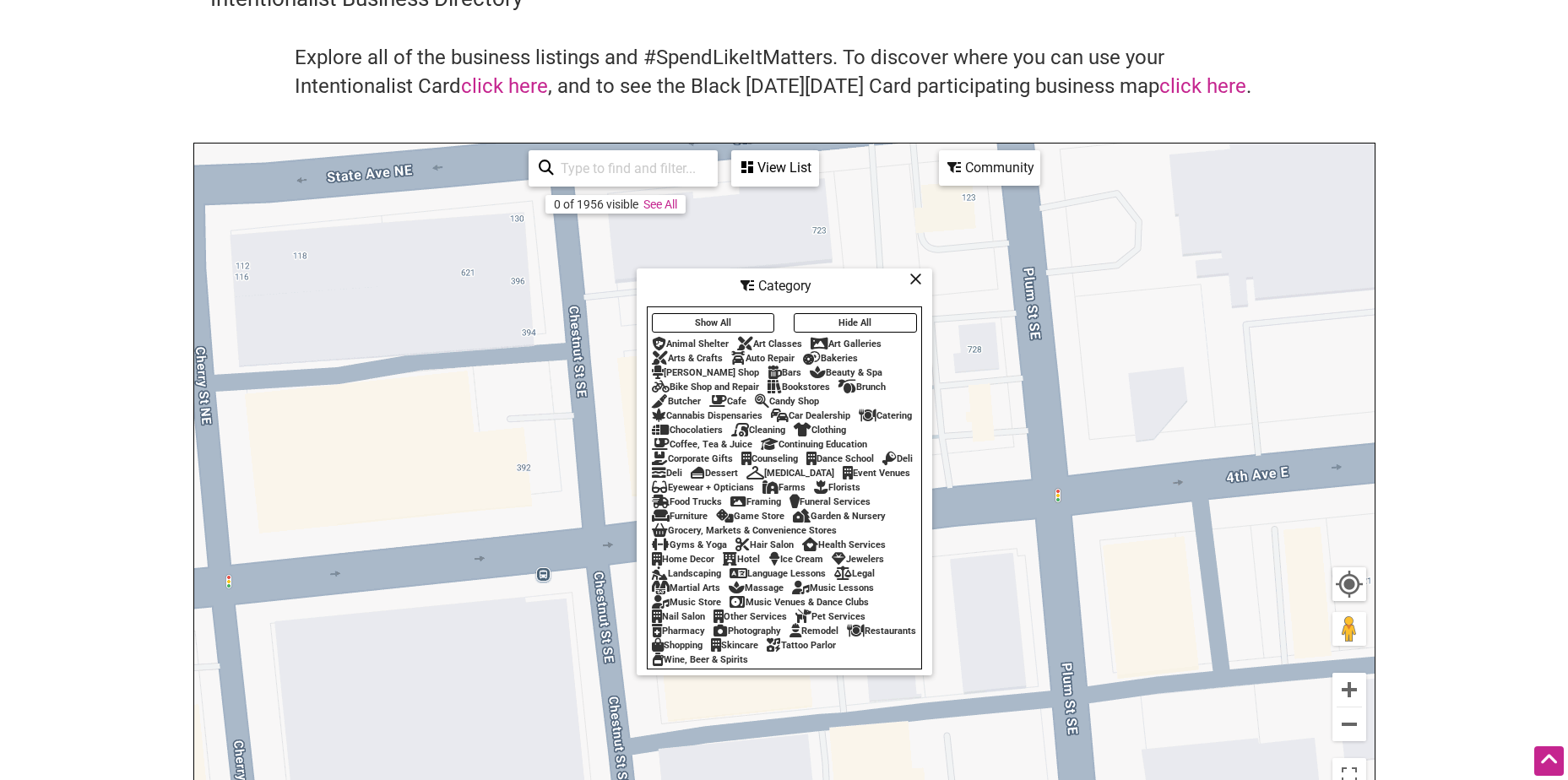
click at [920, 279] on icon at bounding box center [916, 279] width 13 height 1
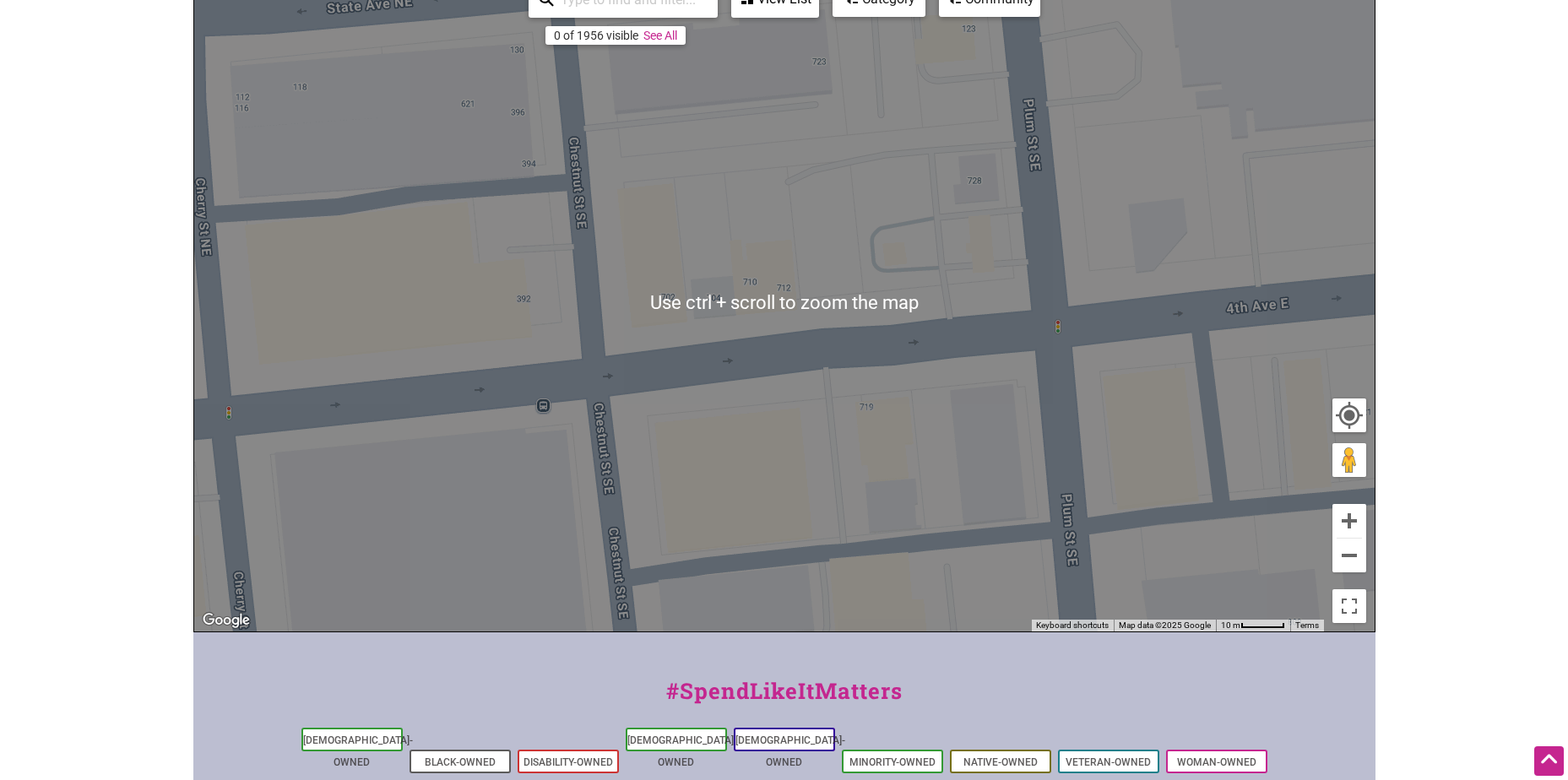
scroll to position [169, 0]
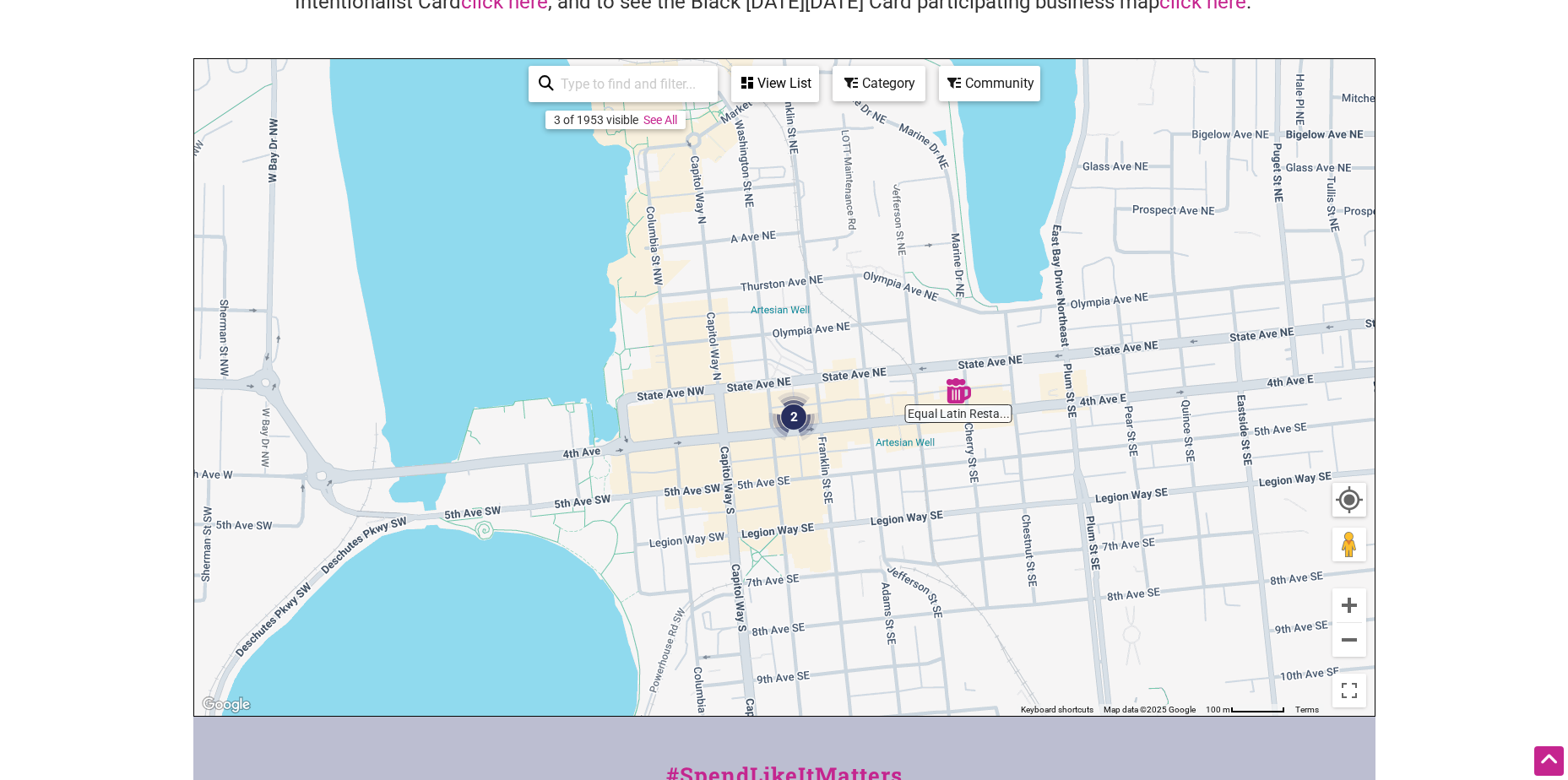
drag, startPoint x: 772, startPoint y: 444, endPoint x: 892, endPoint y: 473, distance: 123.5
click at [892, 473] on div "To navigate, press the arrow keys." at bounding box center [785, 387] width 1181 height 657
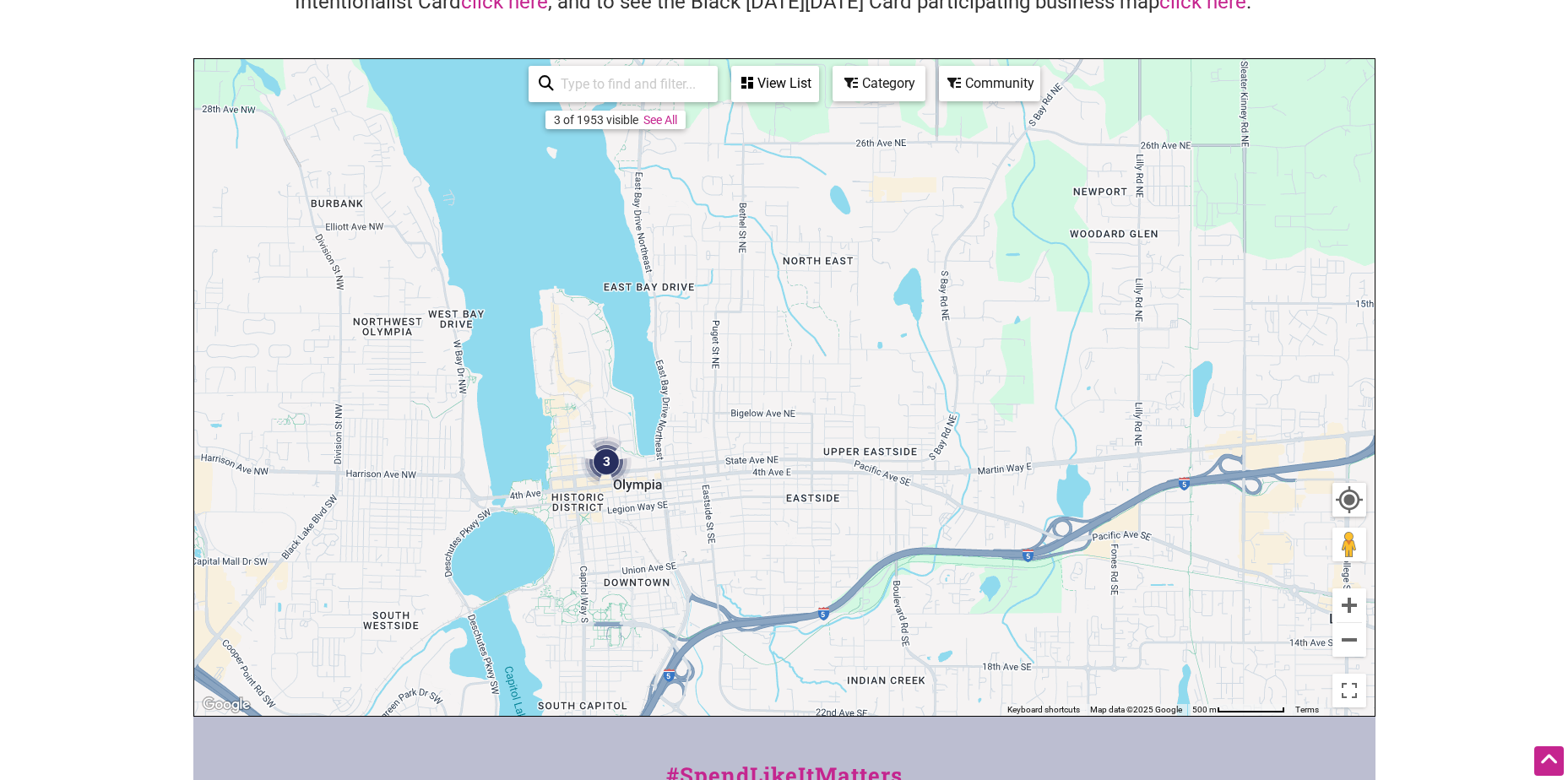
drag, startPoint x: 1130, startPoint y: 476, endPoint x: 838, endPoint y: 500, distance: 293.0
click at [838, 500] on div "To navigate, press the arrow keys." at bounding box center [785, 387] width 1181 height 657
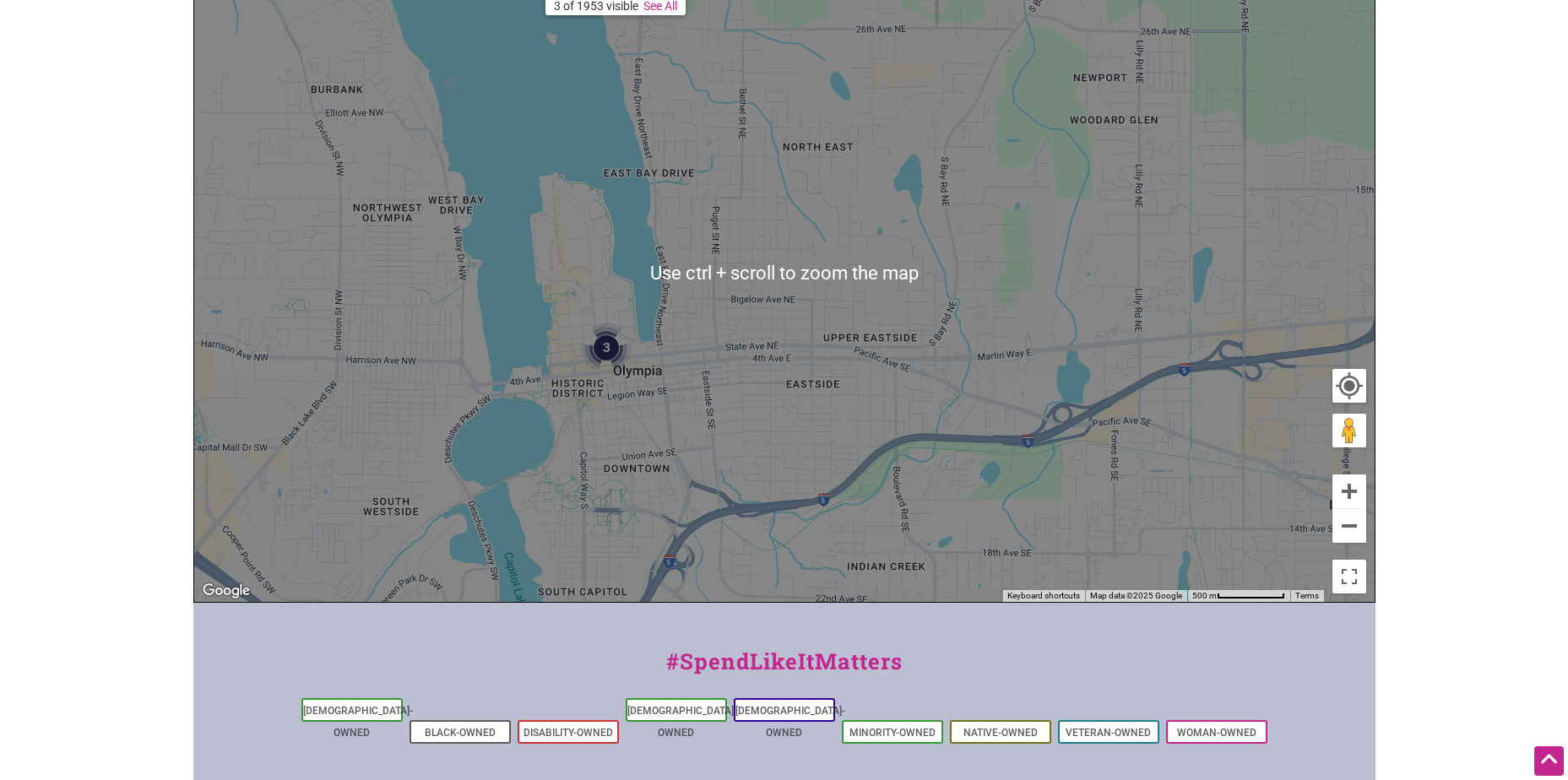
scroll to position [253, 0]
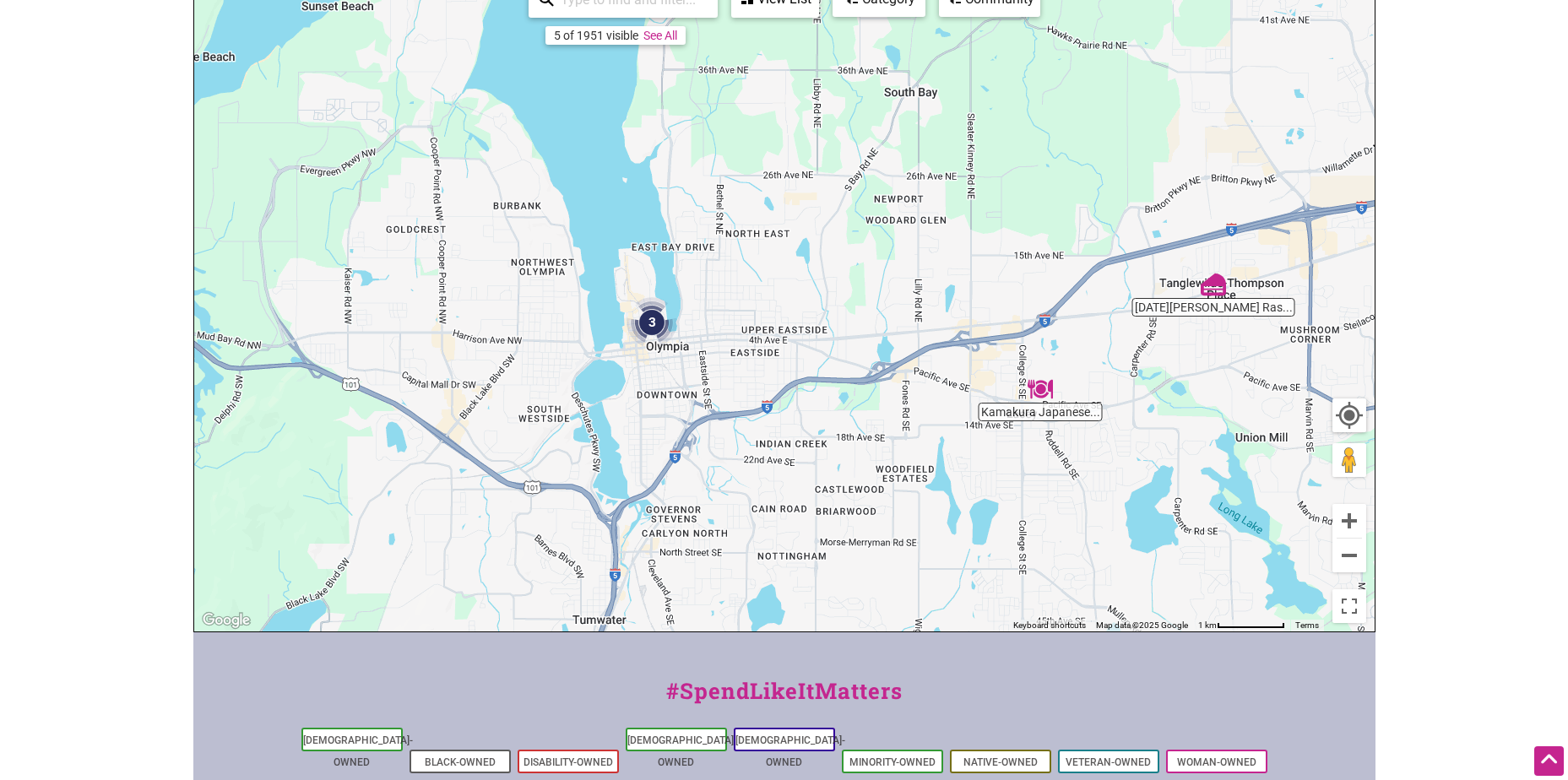
drag, startPoint x: 875, startPoint y: 440, endPoint x: 802, endPoint y: 350, distance: 115.9
click at [802, 350] on div "To navigate, press the arrow keys." at bounding box center [785, 302] width 1181 height 657
click at [1043, 388] on img "Kamakura Japanese Cuisine" at bounding box center [1041, 389] width 39 height 38
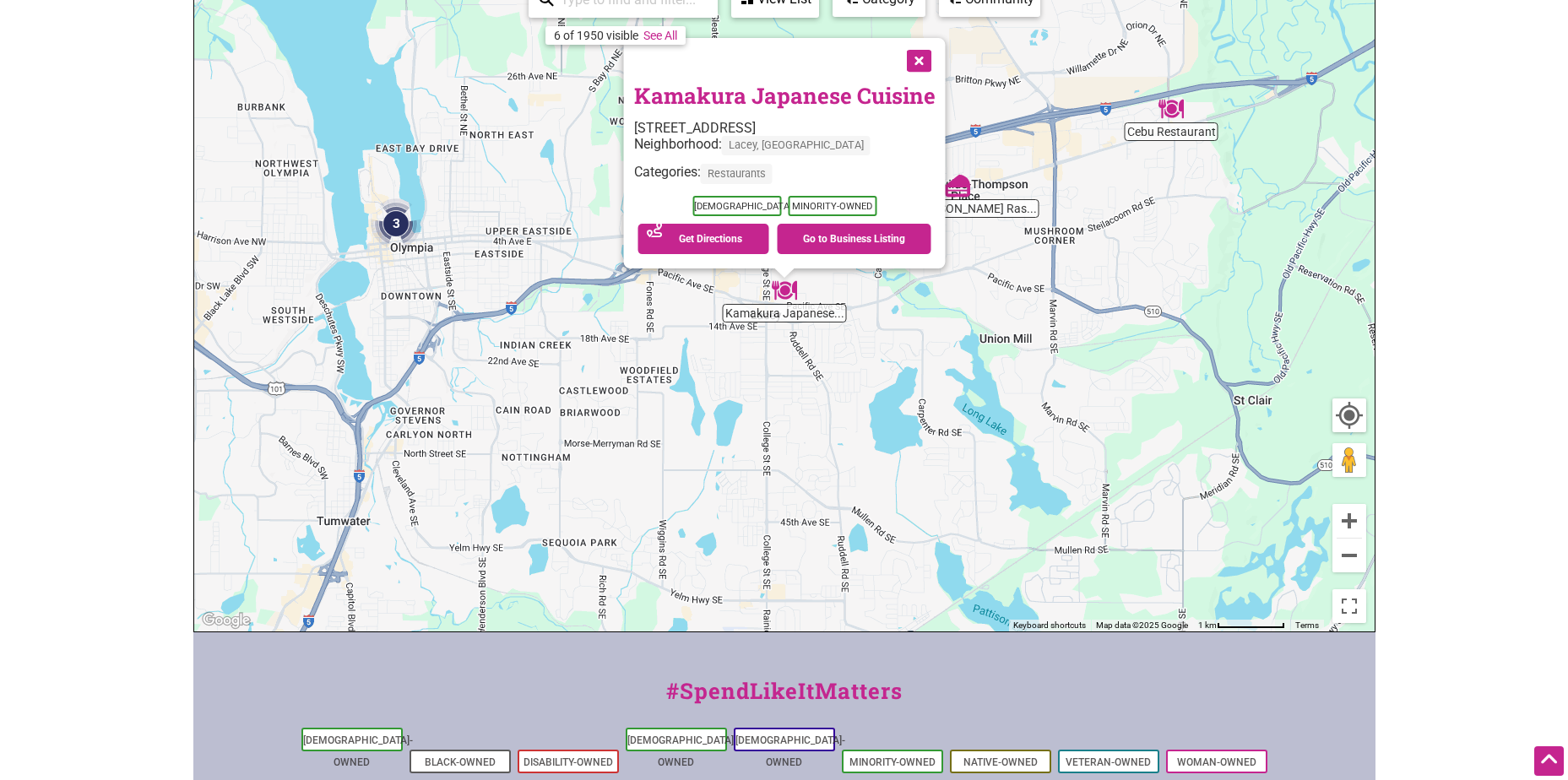
click at [765, 525] on div "To navigate, press the arrow keys. Kamakura Japanese Cuisine 4804 Pacific Ave S…" at bounding box center [785, 302] width 1181 height 657
click at [1205, 756] on link "Woman-Owned" at bounding box center [1217, 762] width 80 height 12
click at [920, 60] on button "Close" at bounding box center [917, 59] width 42 height 42
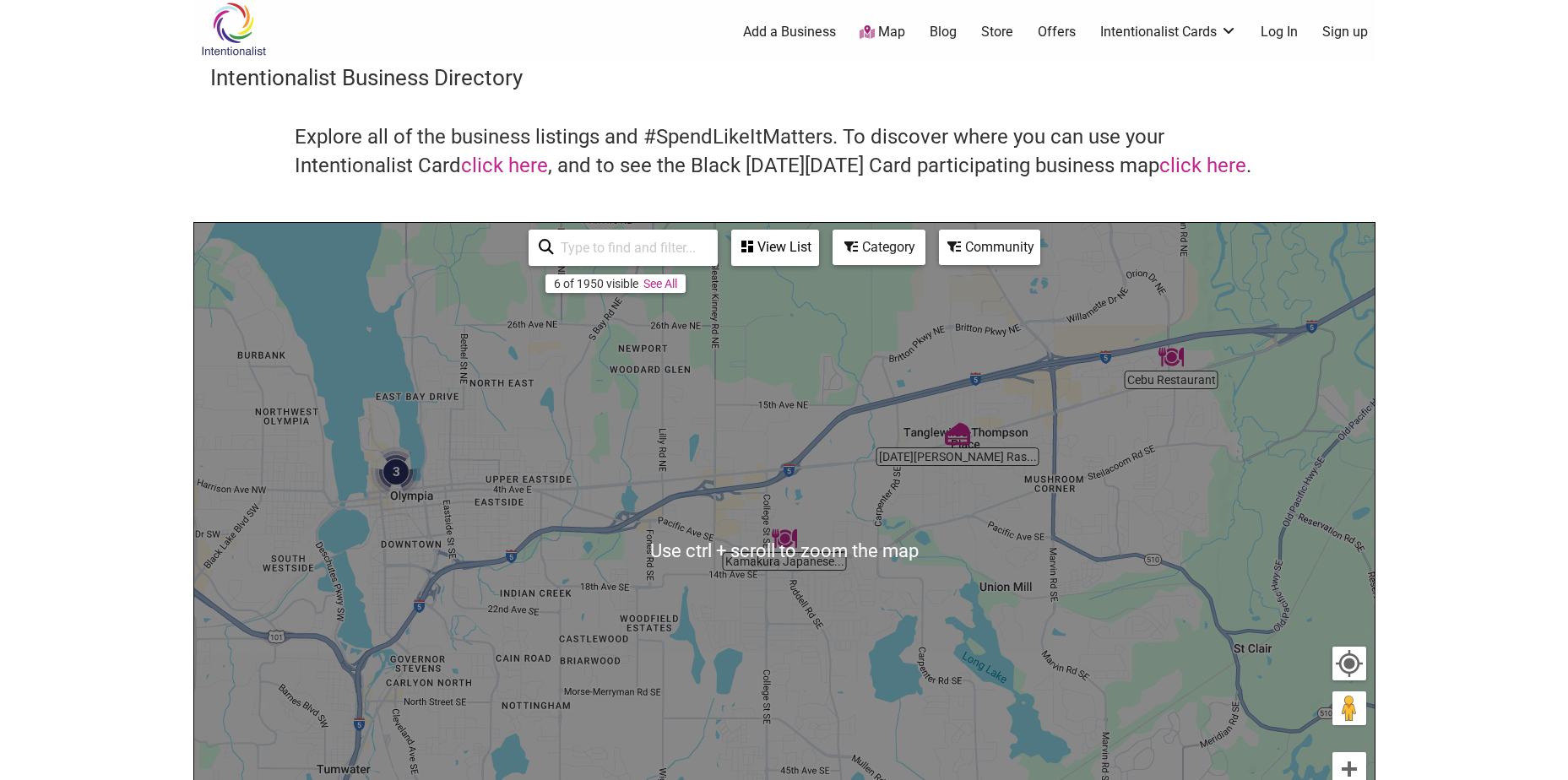
scroll to position [0, 0]
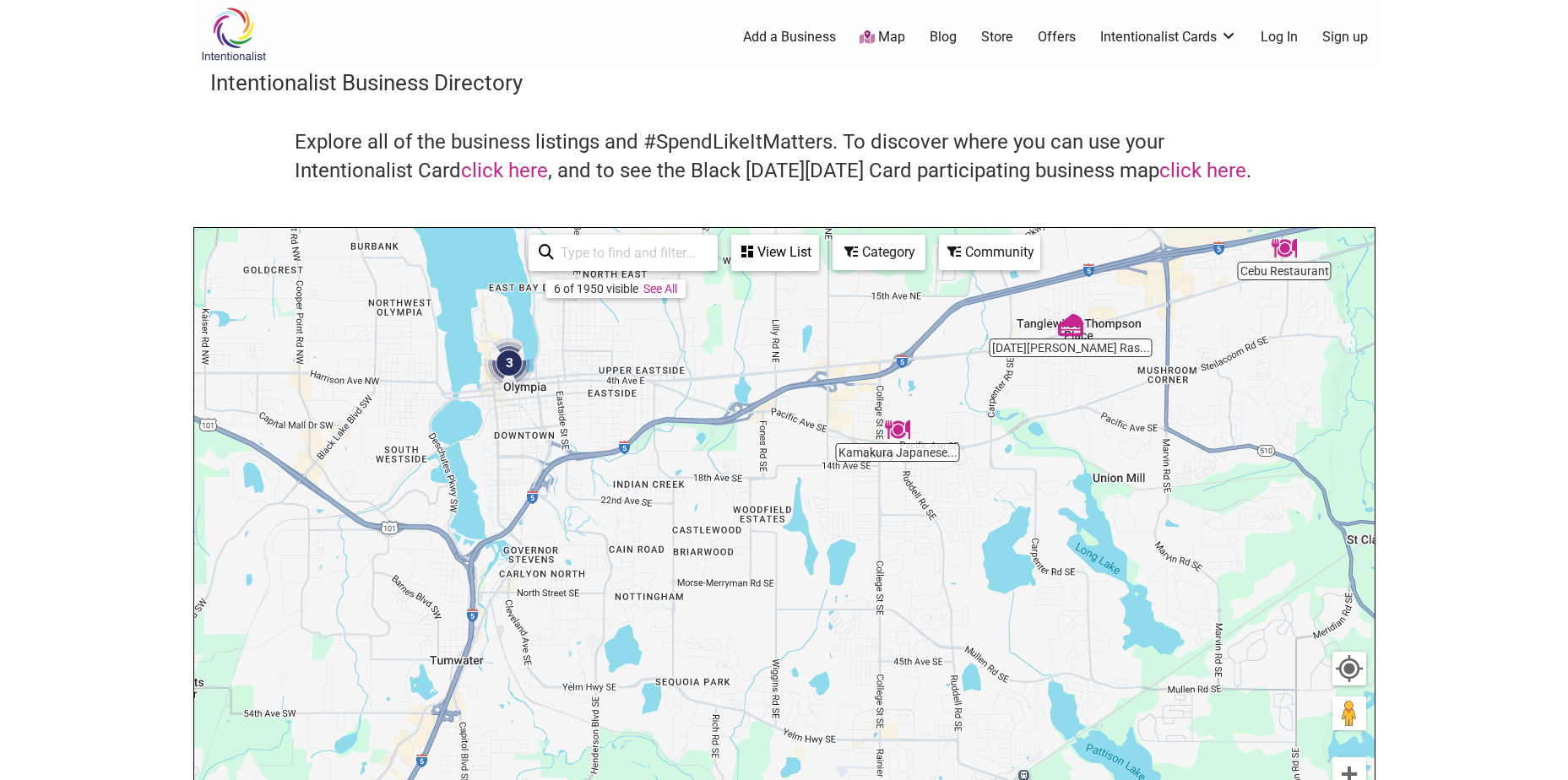
drag, startPoint x: 544, startPoint y: 575, endPoint x: 659, endPoint y: 461, distance: 161.9
click at [659, 461] on div "To navigate, press the arrow keys." at bounding box center [785, 556] width 1181 height 657
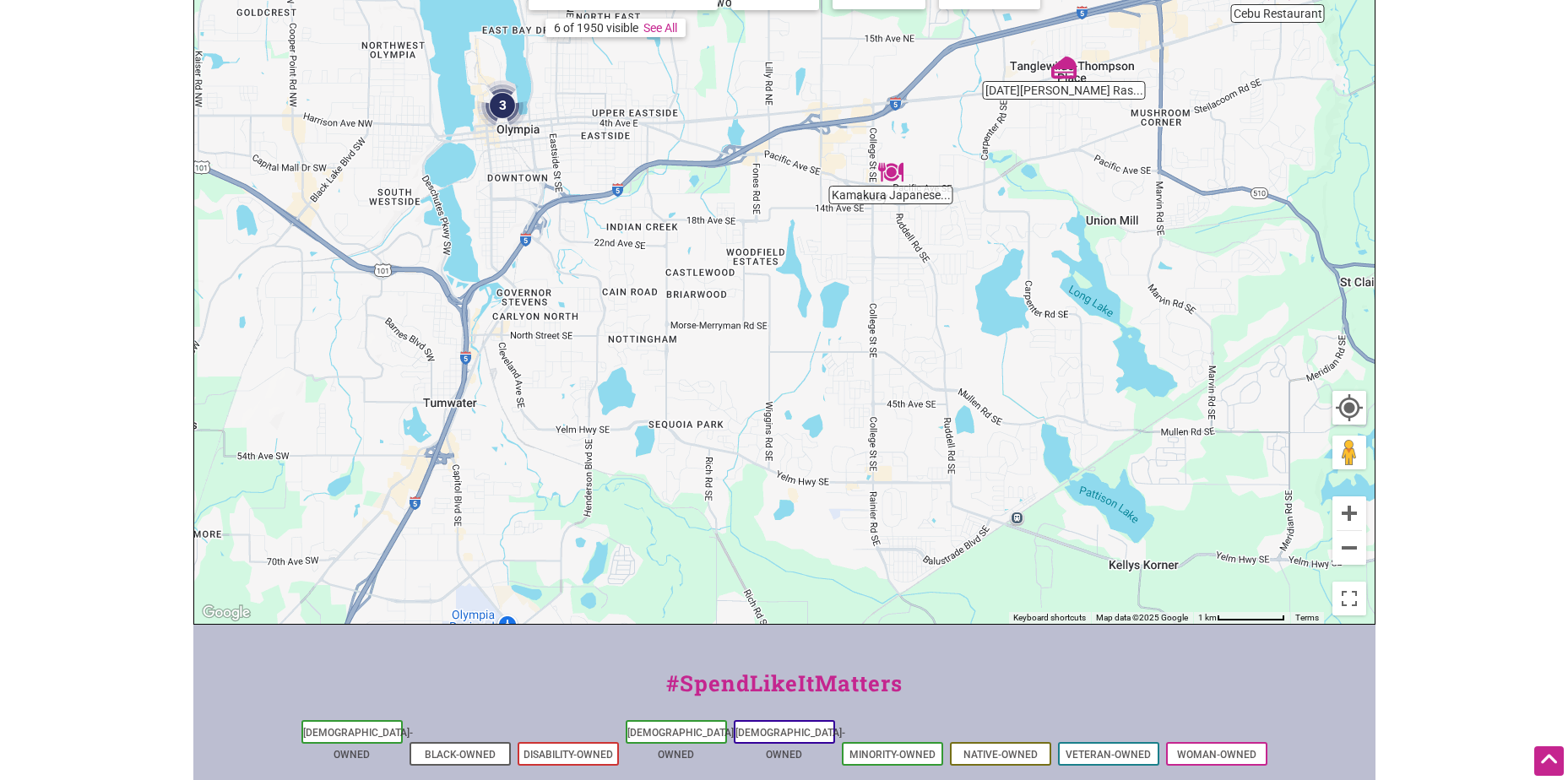
scroll to position [1, 0]
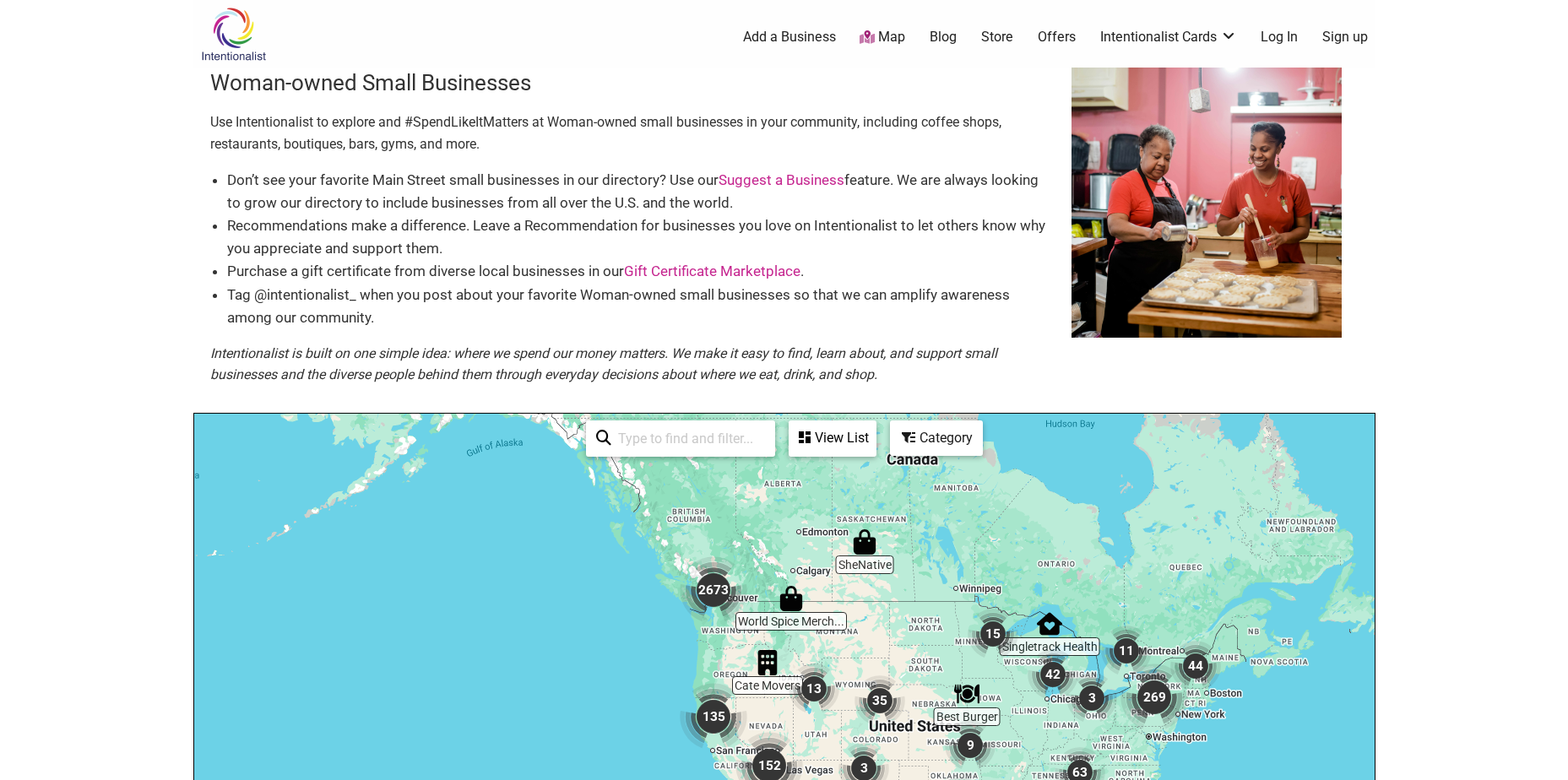
click at [770, 251] on li "Recommendations make a difference. Leave a Recommendation for businesses you lo…" at bounding box center [641, 237] width 828 height 46
